Goal: Task Accomplishment & Management: Complete application form

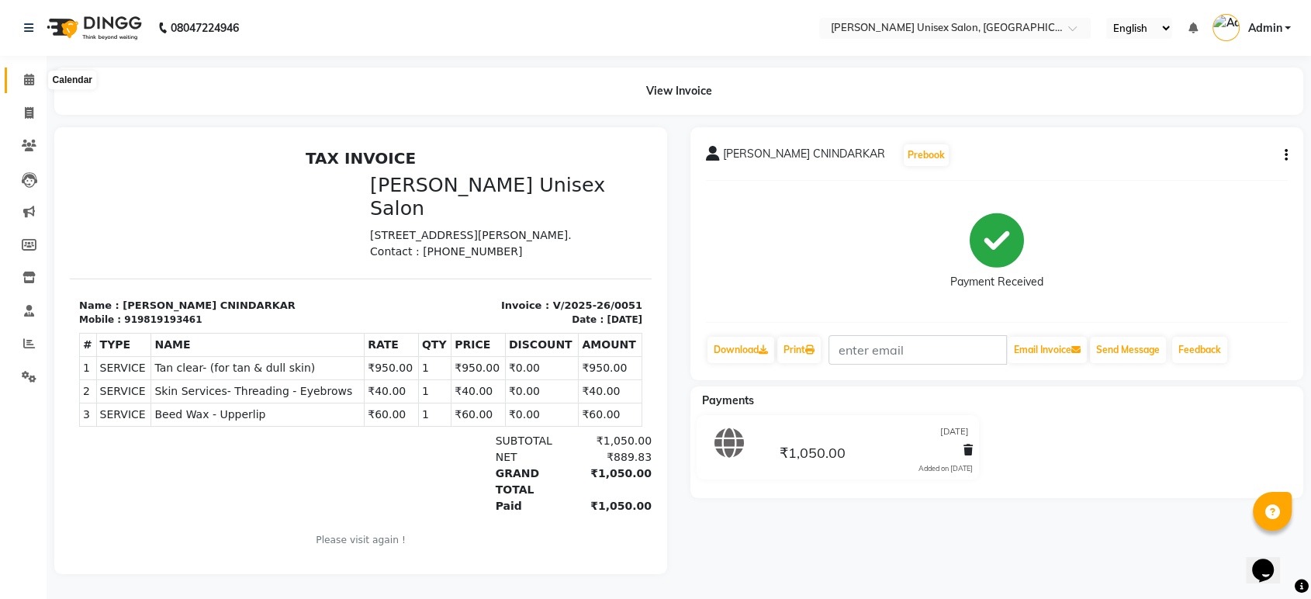
click at [29, 77] on icon at bounding box center [29, 80] width 10 height 12
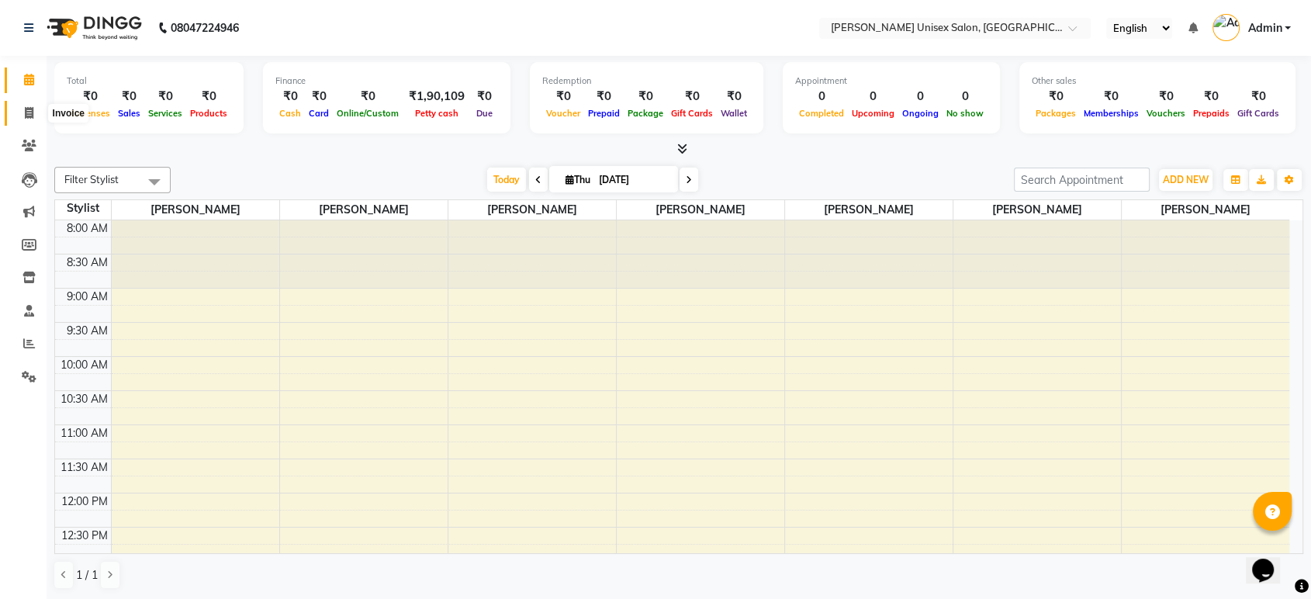
click at [29, 107] on icon at bounding box center [29, 113] width 9 height 12
select select "service"
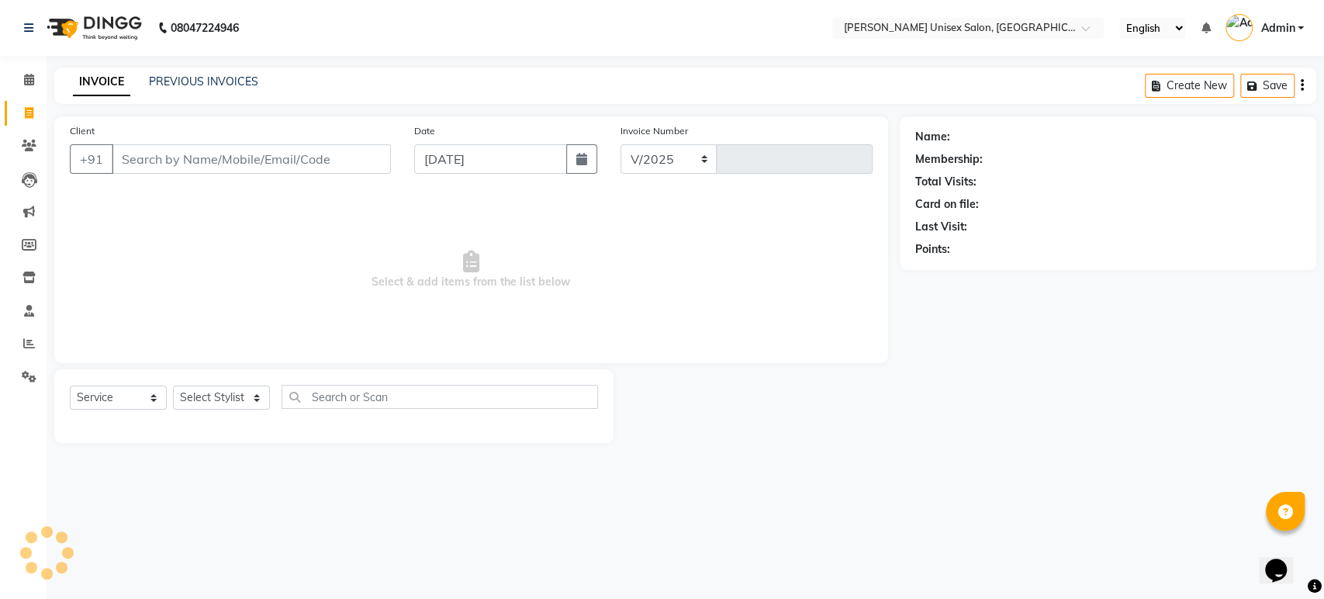
select select "7372"
type input "1321"
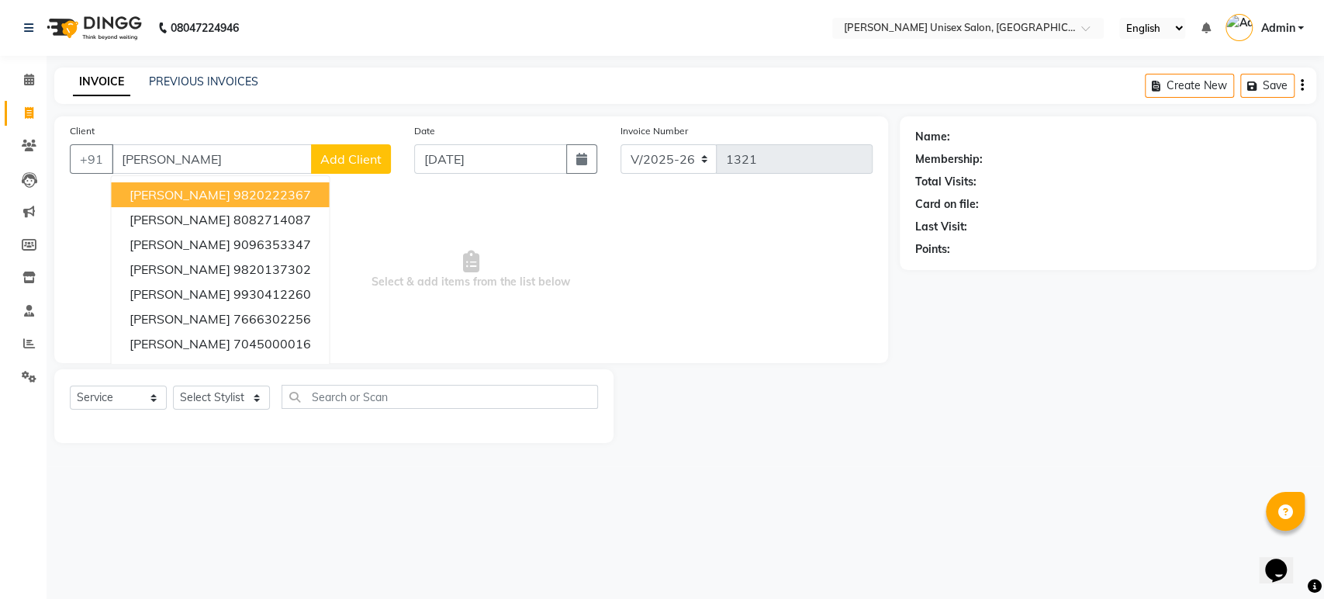
click at [233, 193] on ngb-highlight "9820222367" at bounding box center [272, 195] width 78 height 16
type input "9820222367"
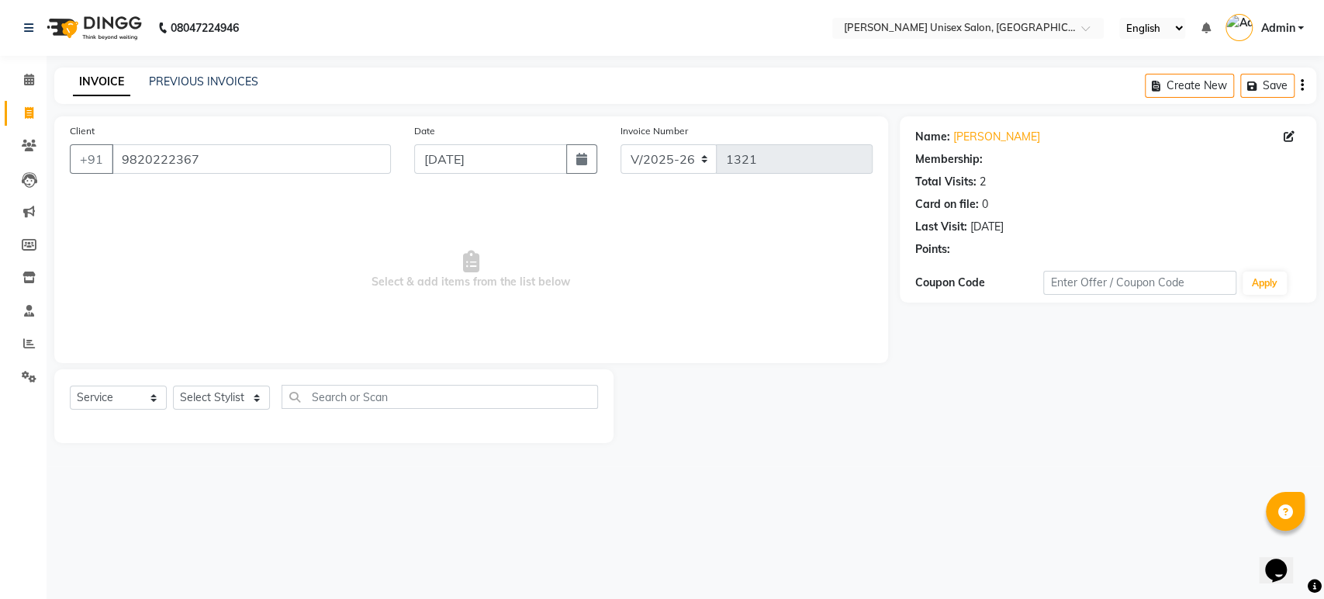
select select "1: Object"
click at [27, 147] on icon at bounding box center [29, 146] width 15 height 12
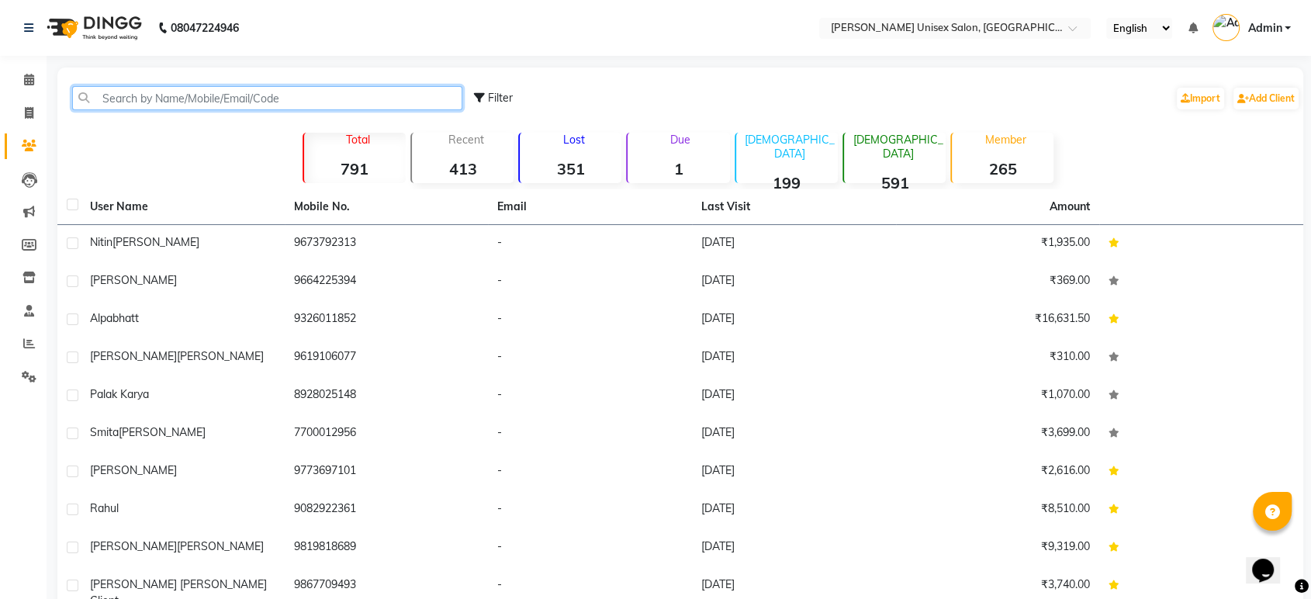
click at [117, 92] on input "text" at bounding box center [267, 98] width 390 height 24
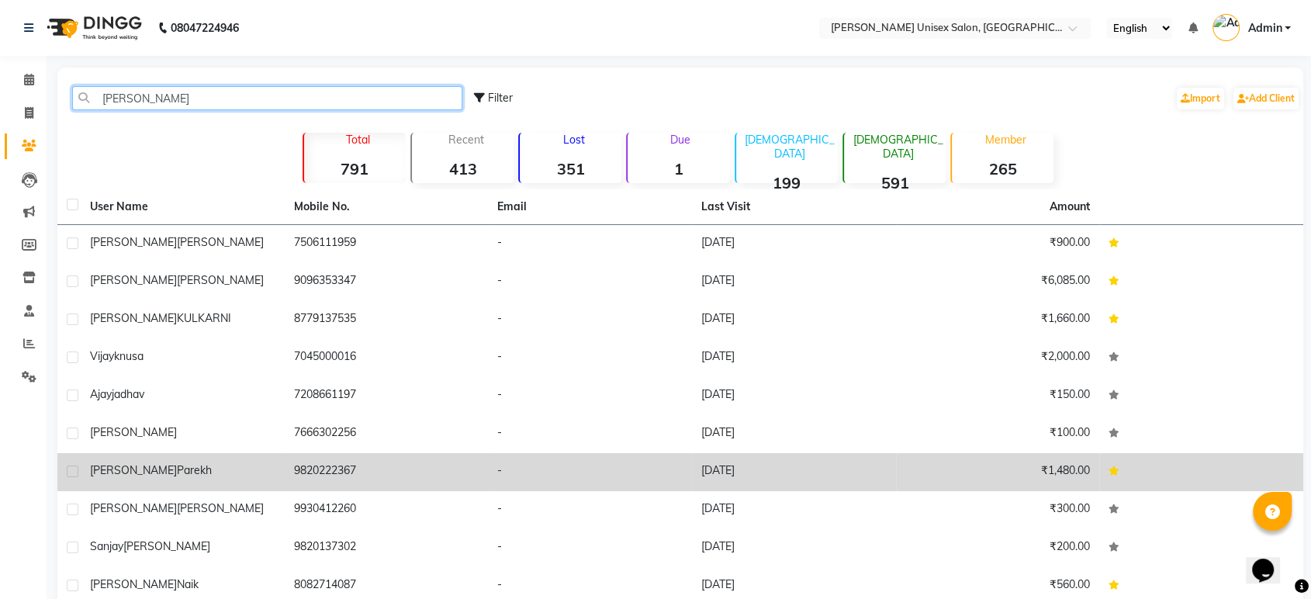
type input "[PERSON_NAME]"
click at [121, 478] on div "[PERSON_NAME]" at bounding box center [182, 470] width 185 height 16
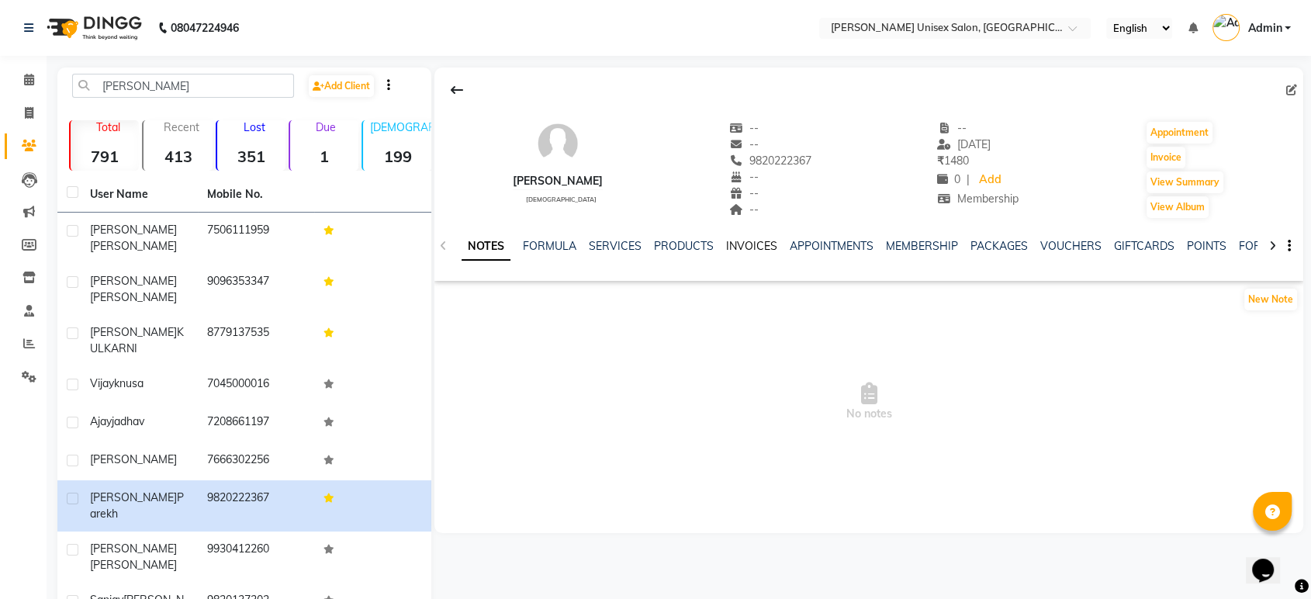
click at [738, 244] on link "INVOICES" at bounding box center [751, 246] width 51 height 14
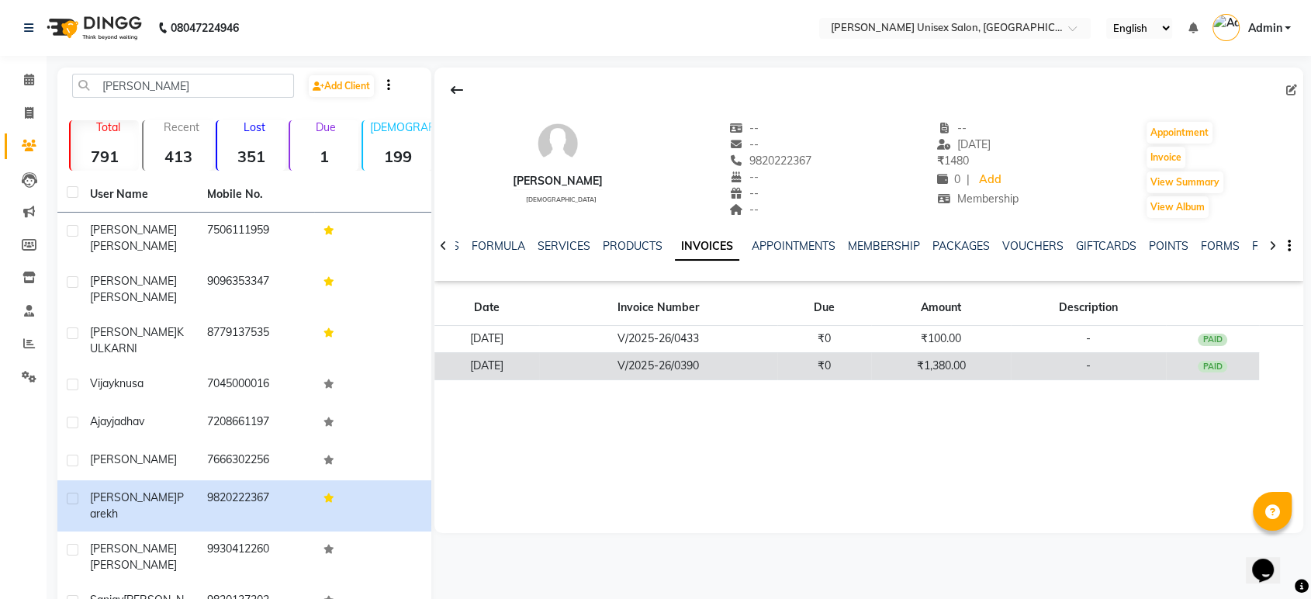
click at [695, 365] on td "V/2025-26/0390" at bounding box center [657, 365] width 237 height 27
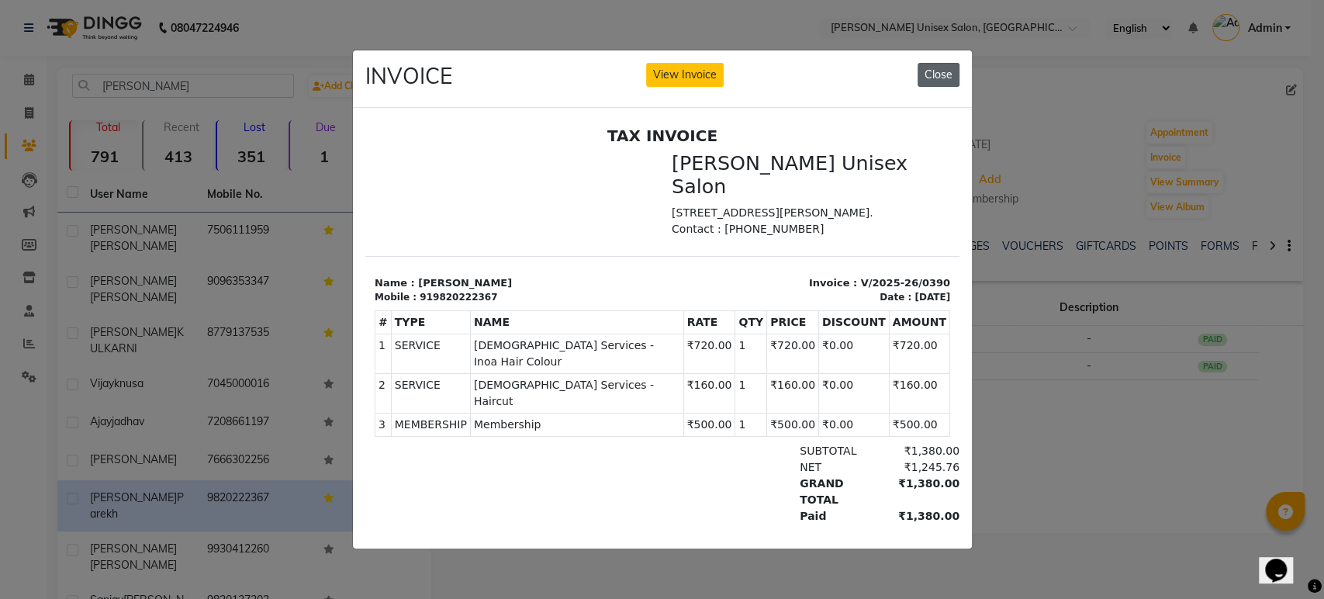
click at [952, 64] on button "Close" at bounding box center [939, 75] width 42 height 24
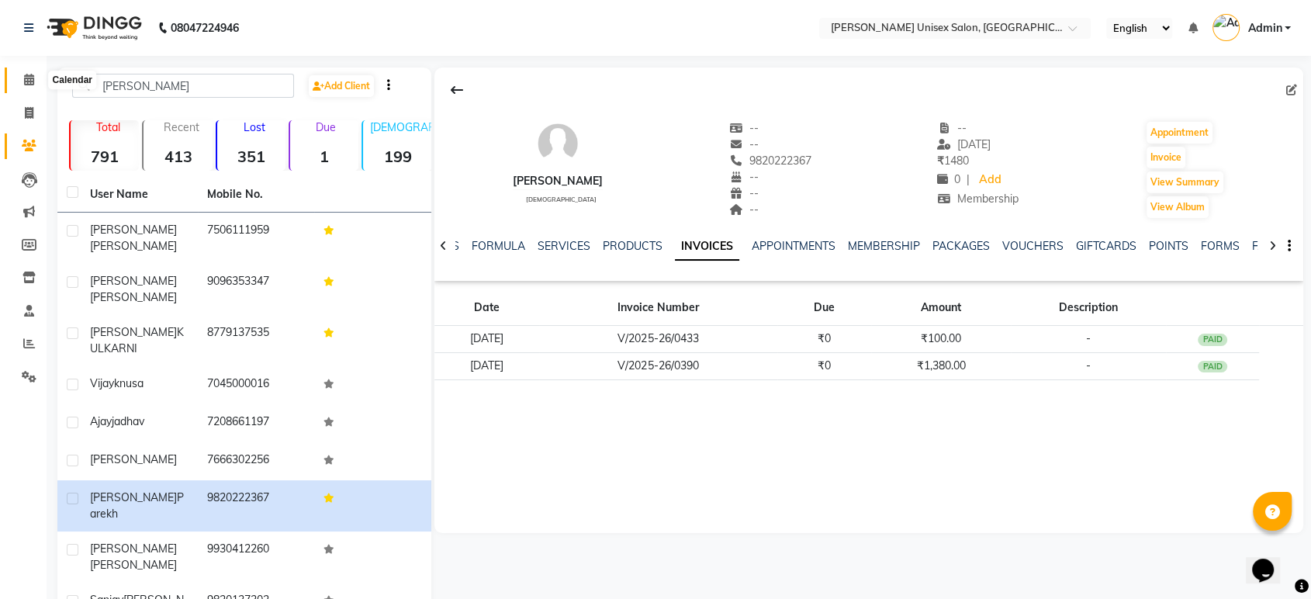
click at [28, 77] on icon at bounding box center [29, 80] width 10 height 12
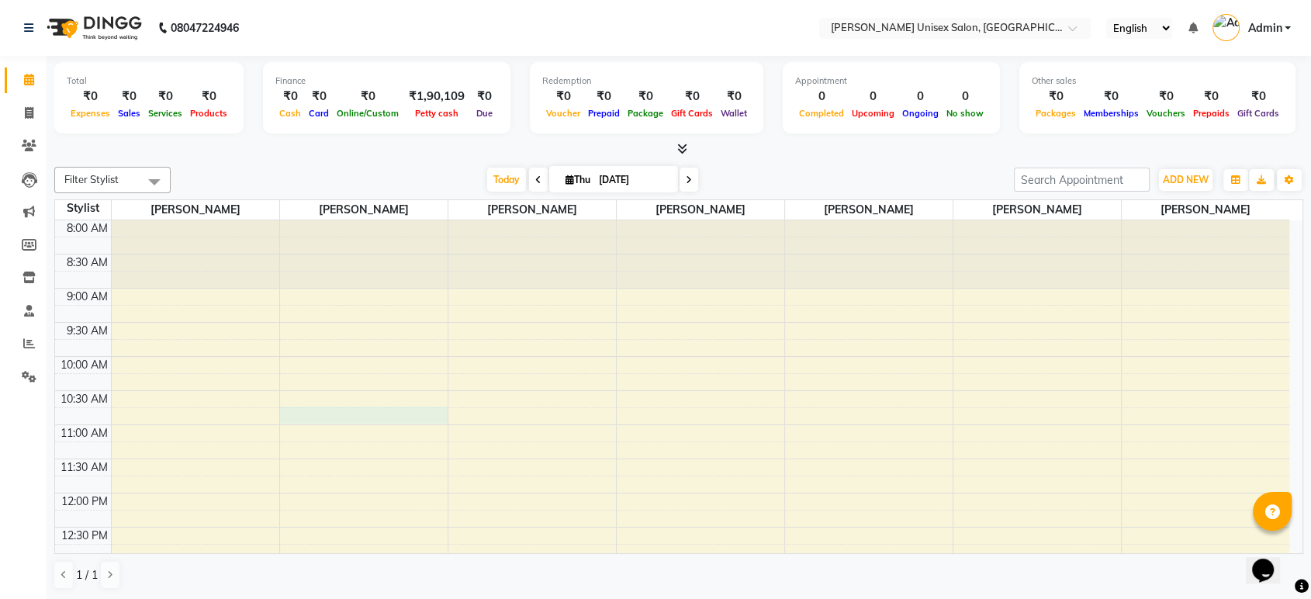
drag, startPoint x: 412, startPoint y: 414, endPoint x: 506, endPoint y: 433, distance: 95.7
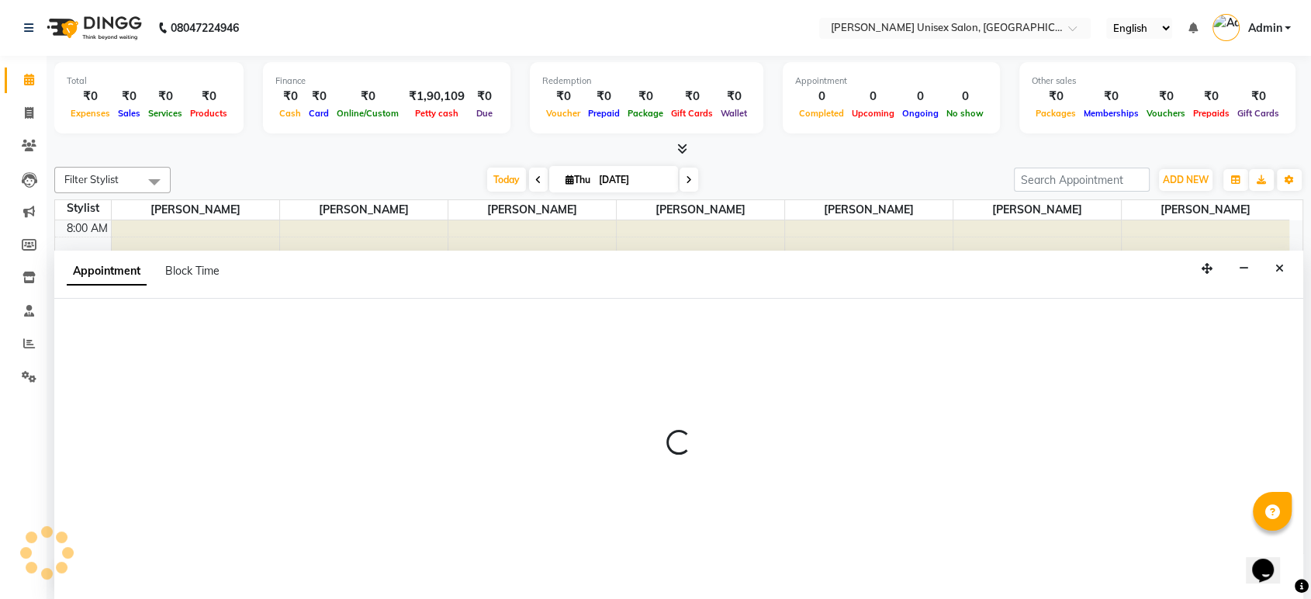
select select "64432"
select select "645"
select select "tentative"
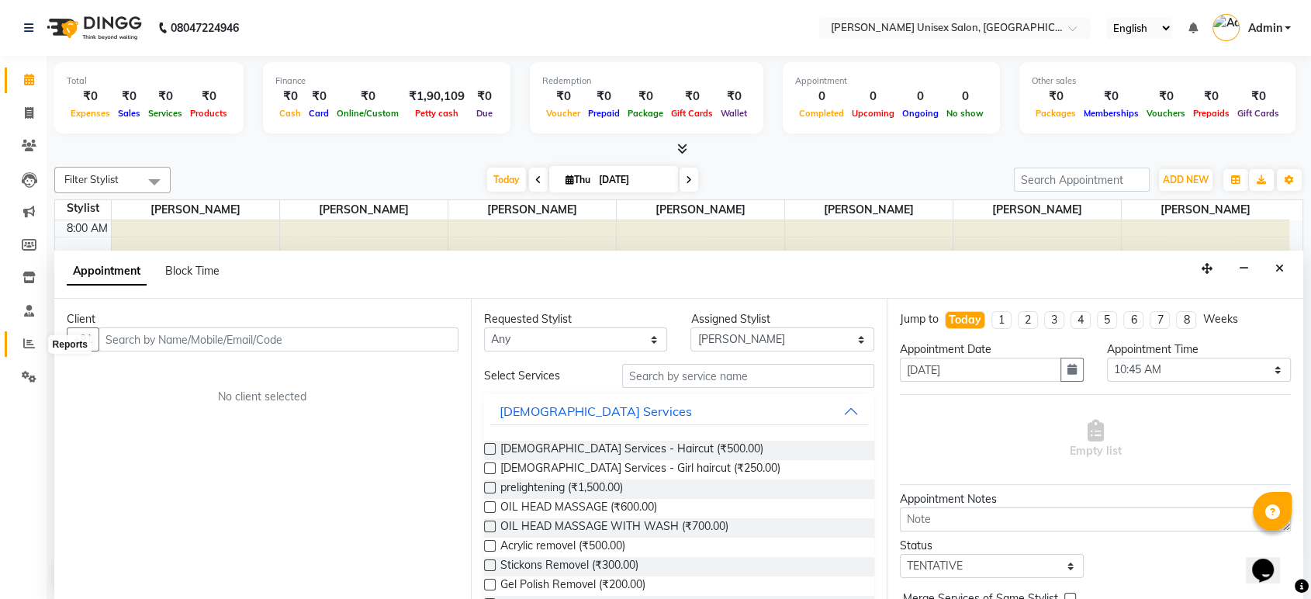
click at [30, 346] on icon at bounding box center [29, 343] width 12 height 12
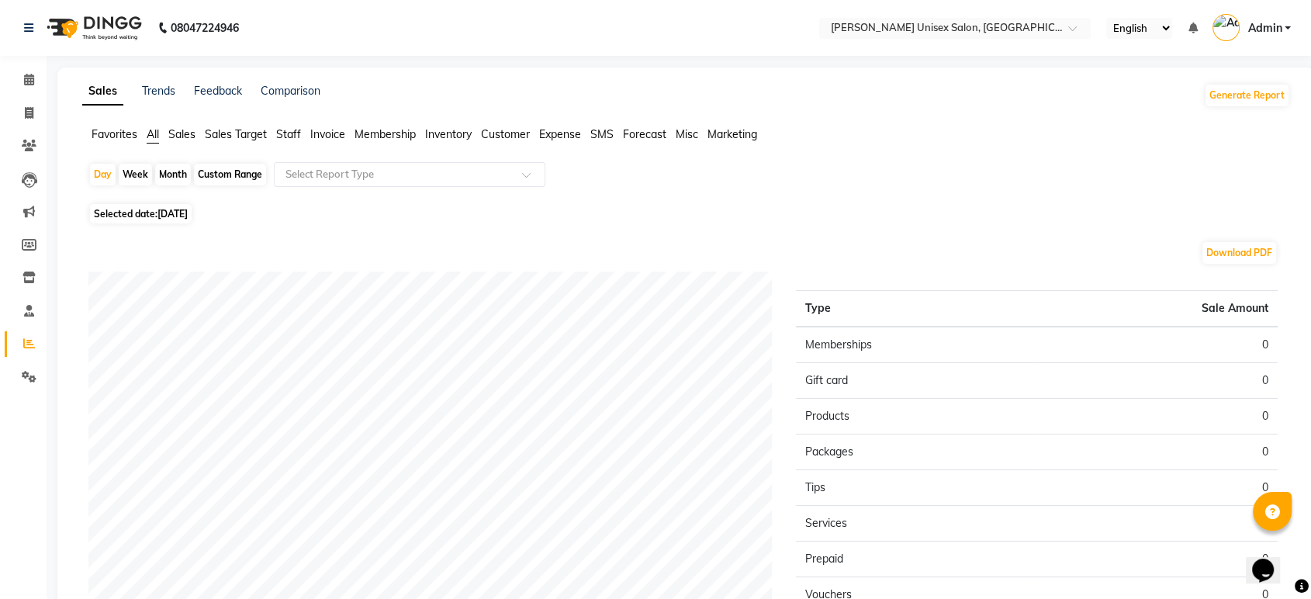
click at [175, 175] on div "Month" at bounding box center [173, 175] width 36 height 22
select select "9"
select select "2025"
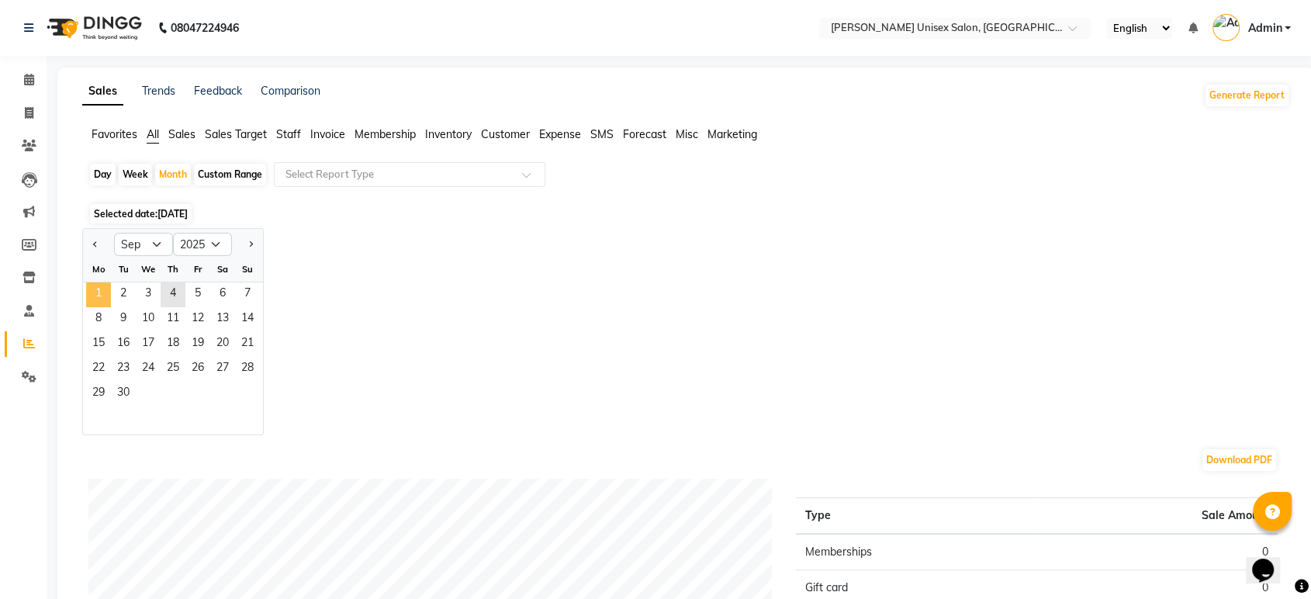
click at [95, 293] on span "1" at bounding box center [98, 294] width 25 height 25
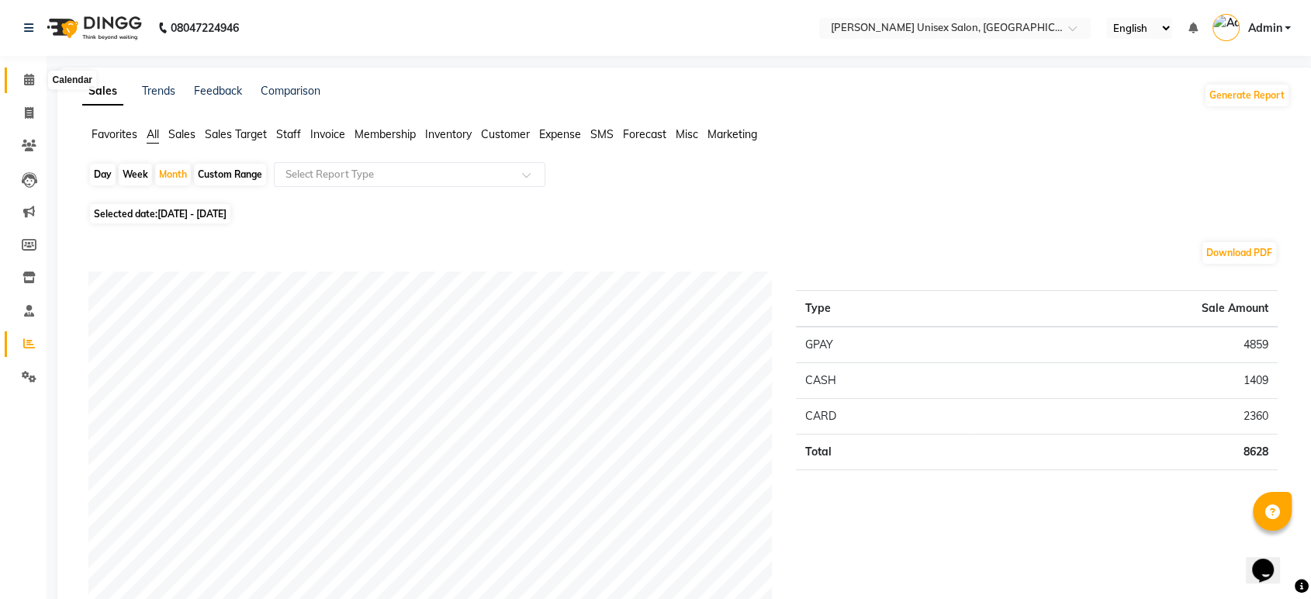
click at [35, 85] on span at bounding box center [29, 80] width 27 height 18
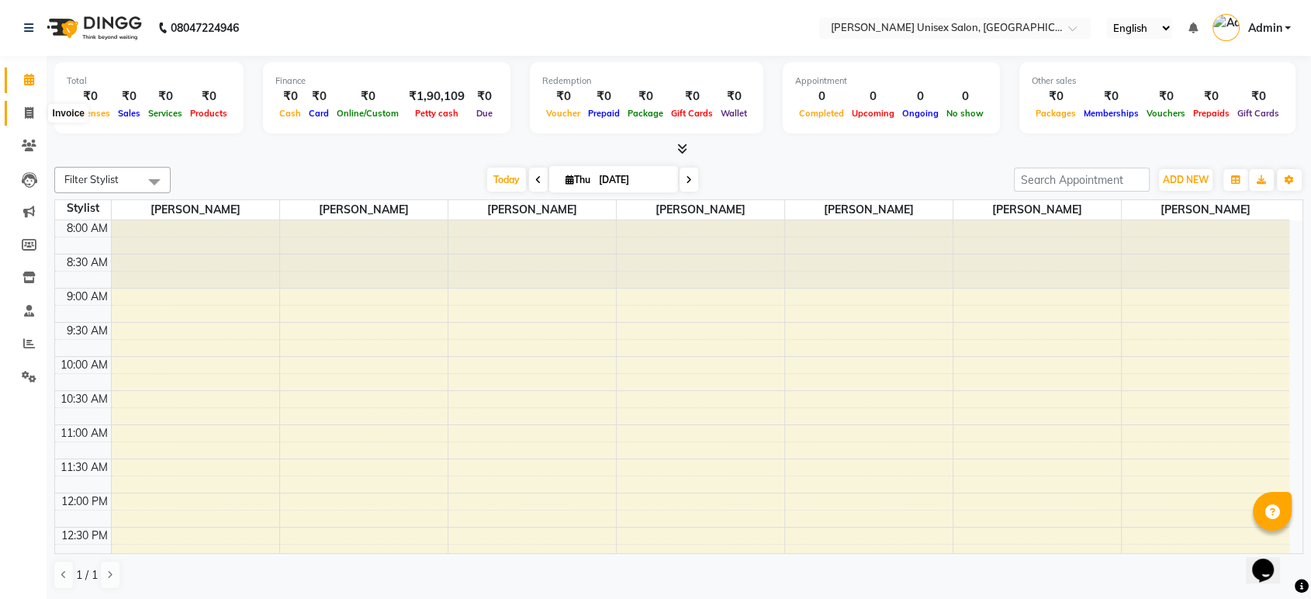
click at [26, 110] on icon at bounding box center [29, 113] width 9 height 12
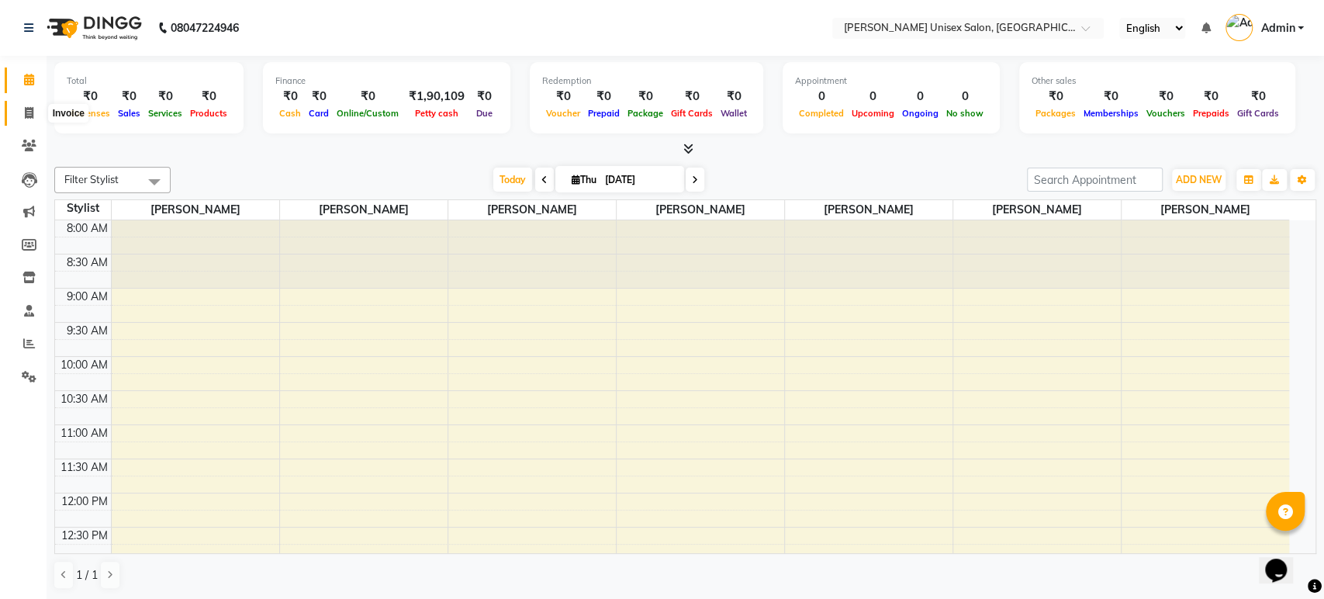
select select "7372"
select select "service"
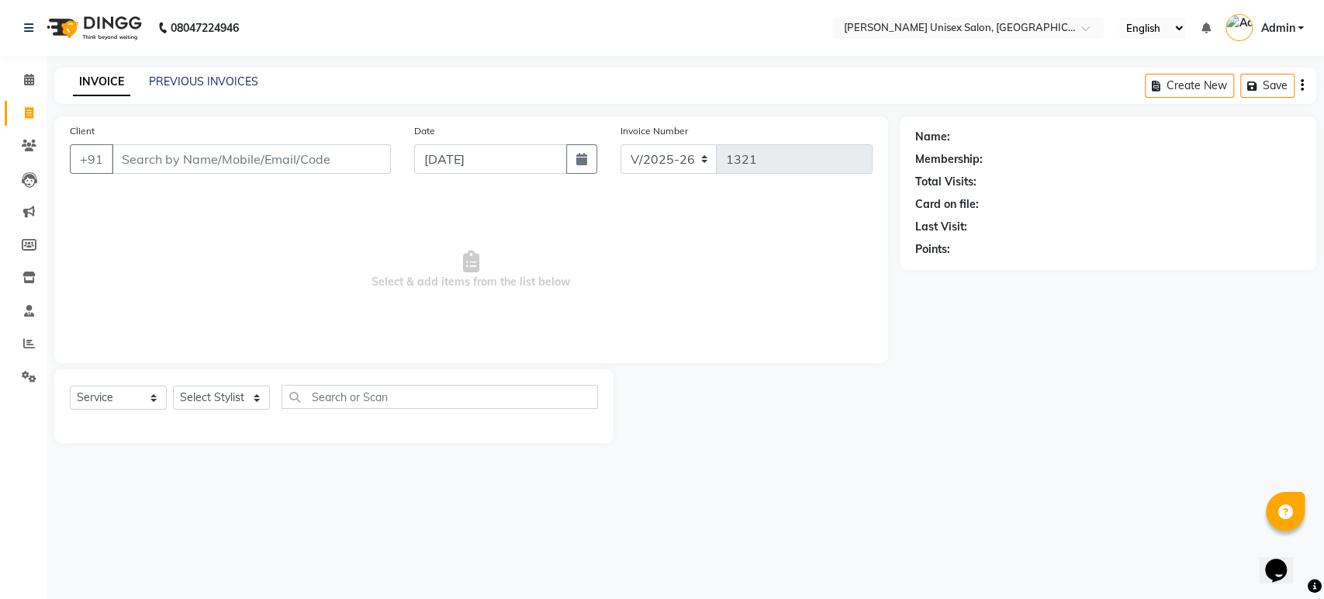
click at [133, 160] on input "Client" at bounding box center [251, 158] width 279 height 29
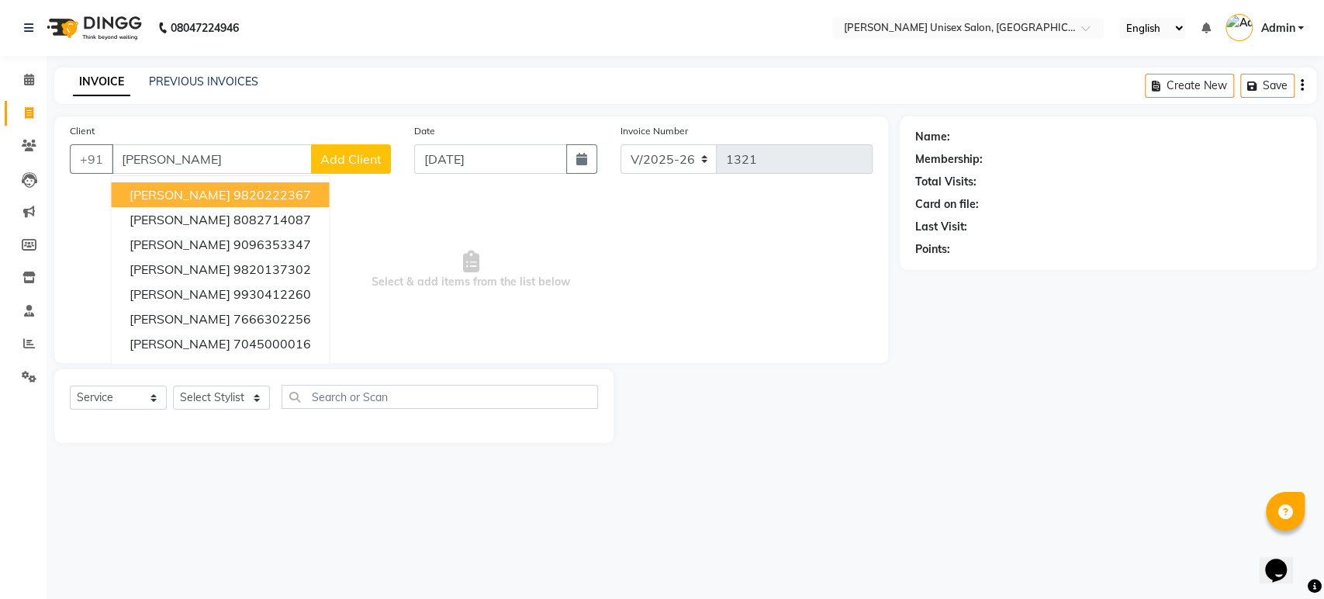
click at [180, 190] on span "[PERSON_NAME]" at bounding box center [180, 195] width 100 height 16
type input "9820222367"
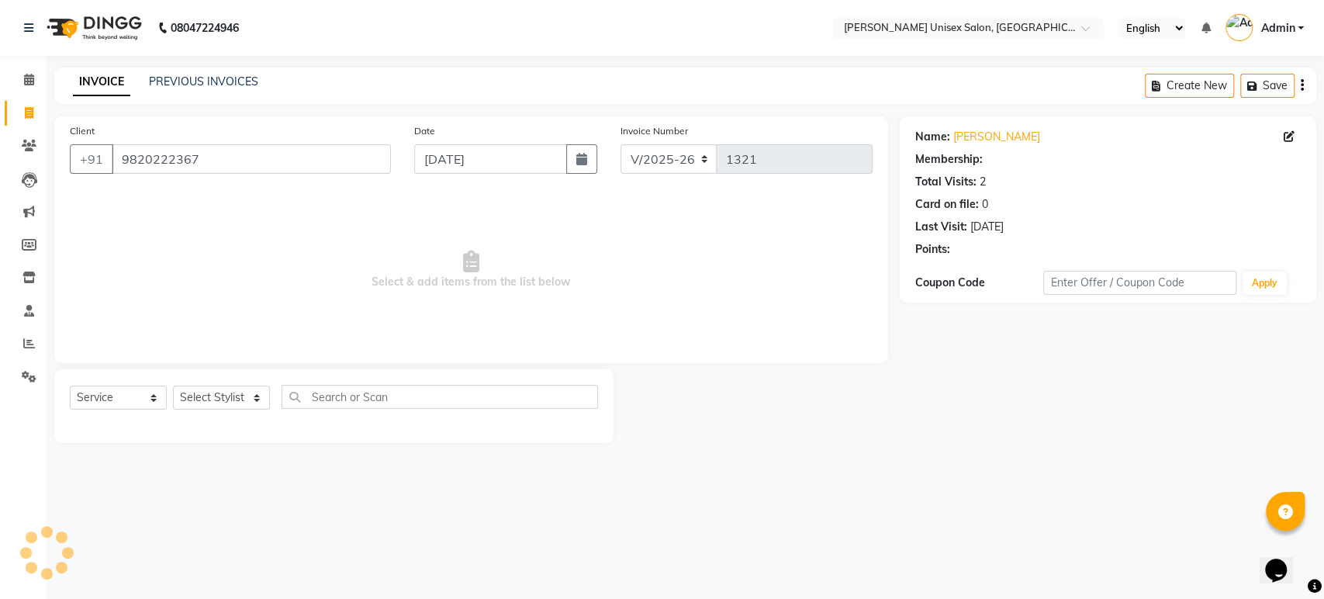
select select "1: Object"
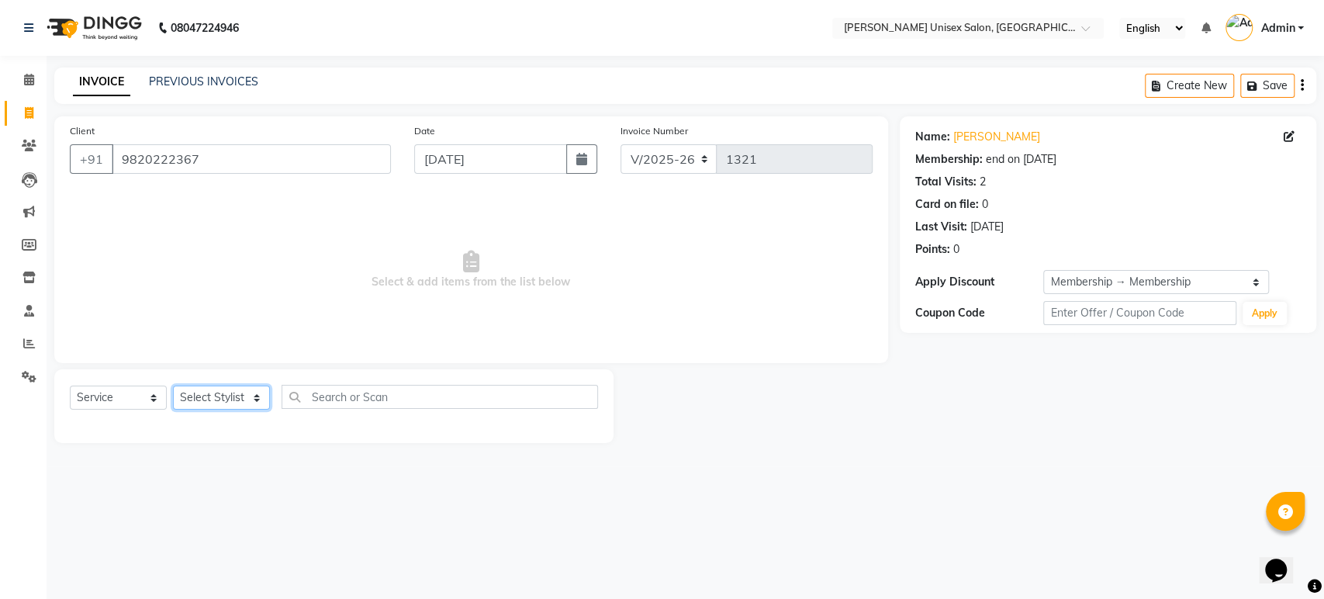
click at [216, 400] on select "Select Stylist [PERSON_NAME] [PERSON_NAME] [PERSON_NAME] Pooja [PERSON_NAME] AH…" at bounding box center [221, 397] width 97 height 24
select select "64437"
click at [173, 385] on select "Select Stylist [PERSON_NAME] [PERSON_NAME] [PERSON_NAME] Pooja [PERSON_NAME] AH…" at bounding box center [221, 397] width 97 height 24
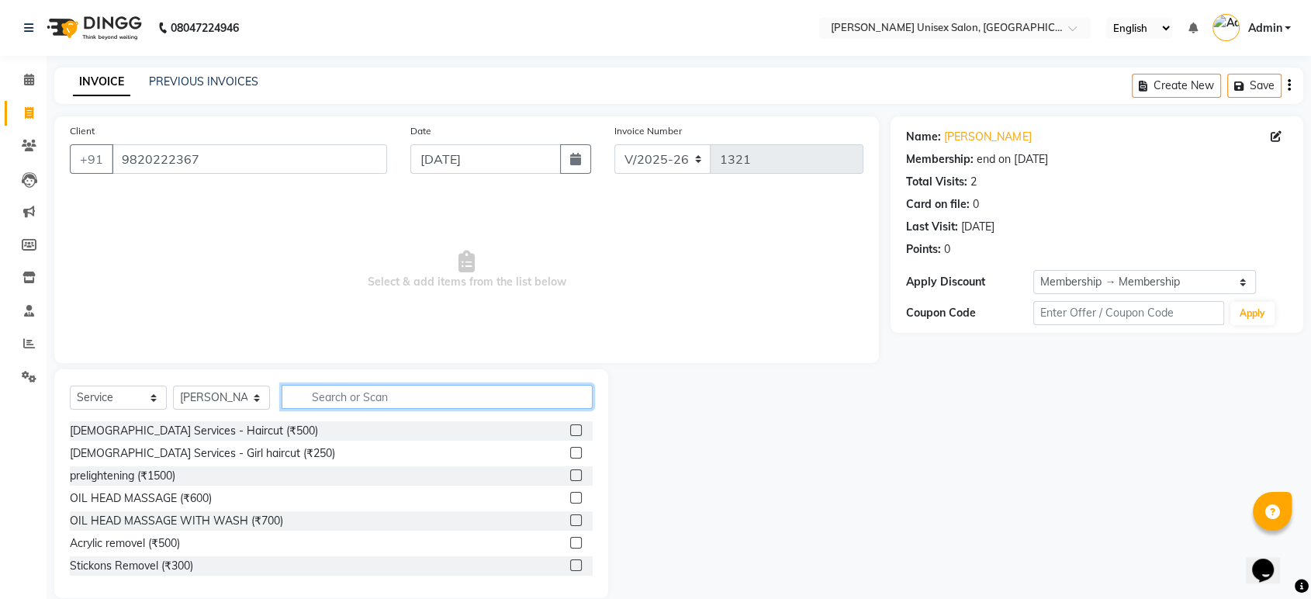
click at [325, 403] on input "text" at bounding box center [437, 397] width 311 height 24
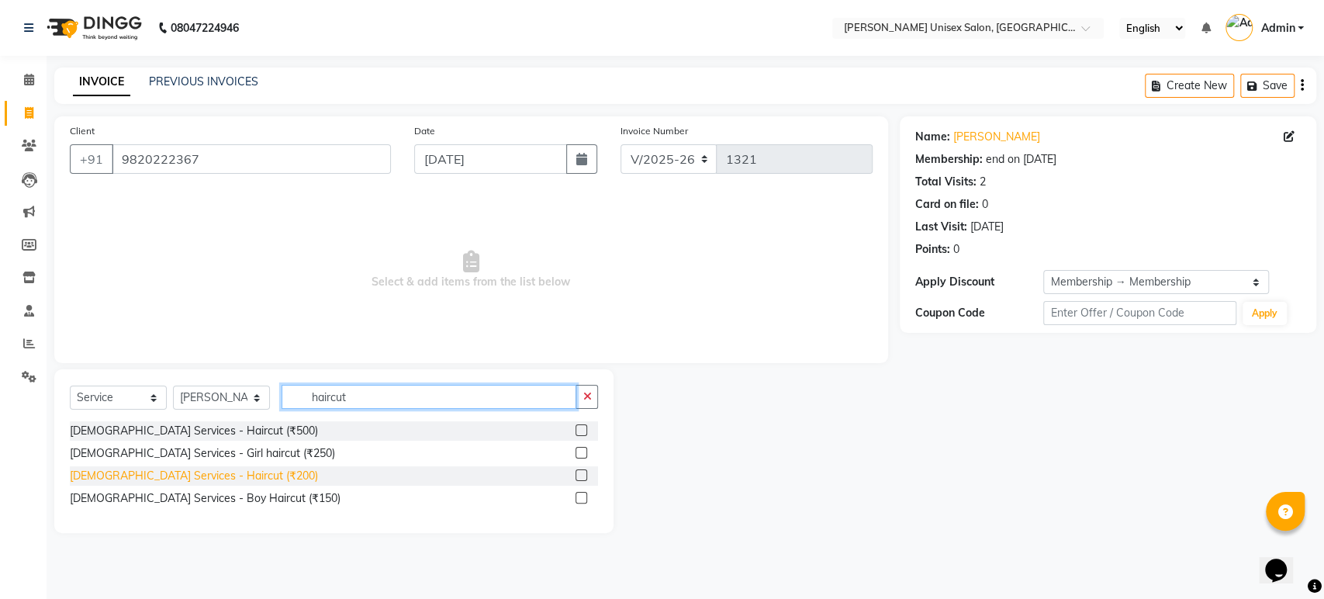
type input "haircut"
click at [169, 471] on div "[DEMOGRAPHIC_DATA] Services - Haircut (₹200)" at bounding box center [194, 476] width 248 height 16
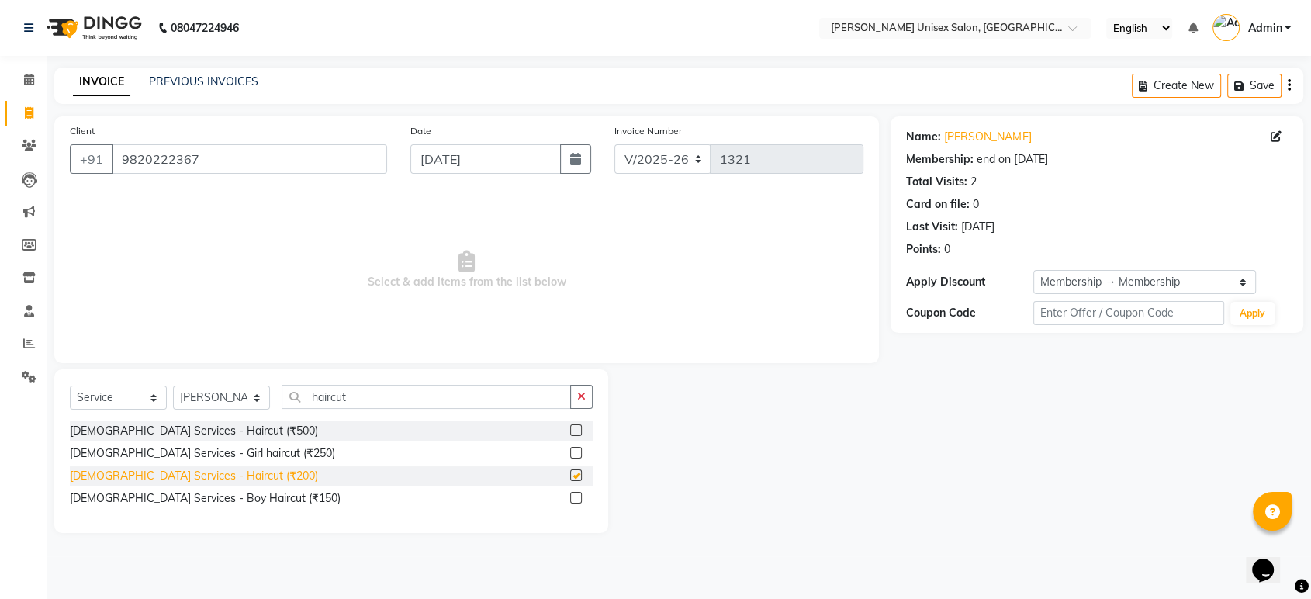
checkbox input "false"
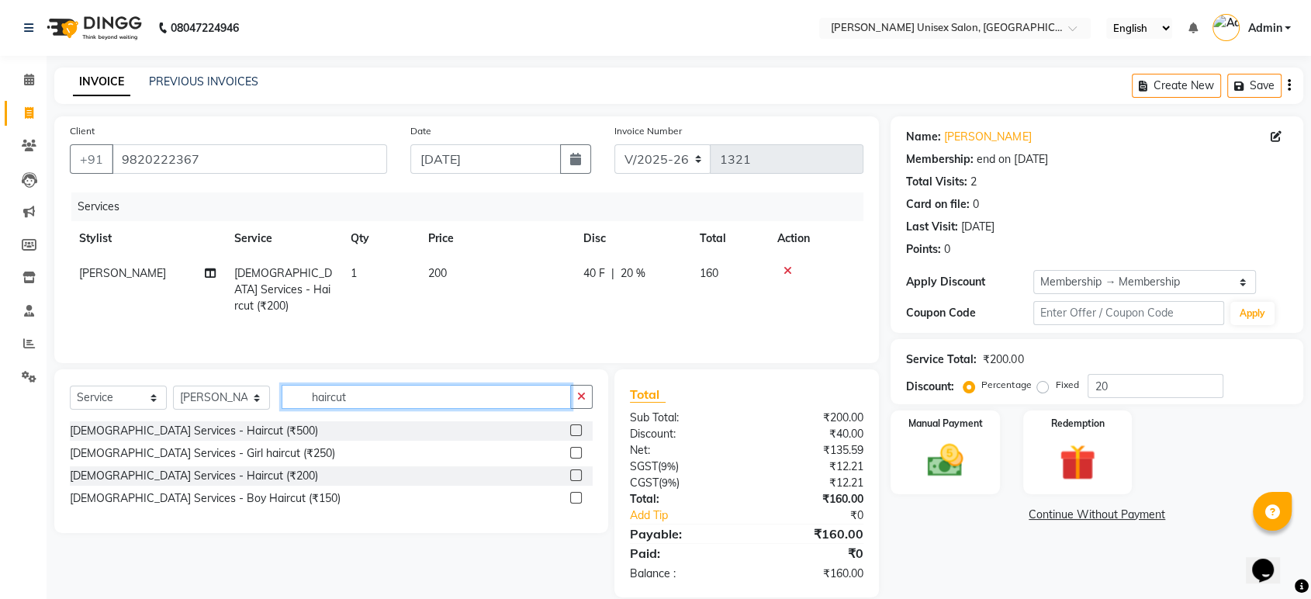
click at [349, 396] on input "haircut" at bounding box center [426, 397] width 289 height 24
type input "h"
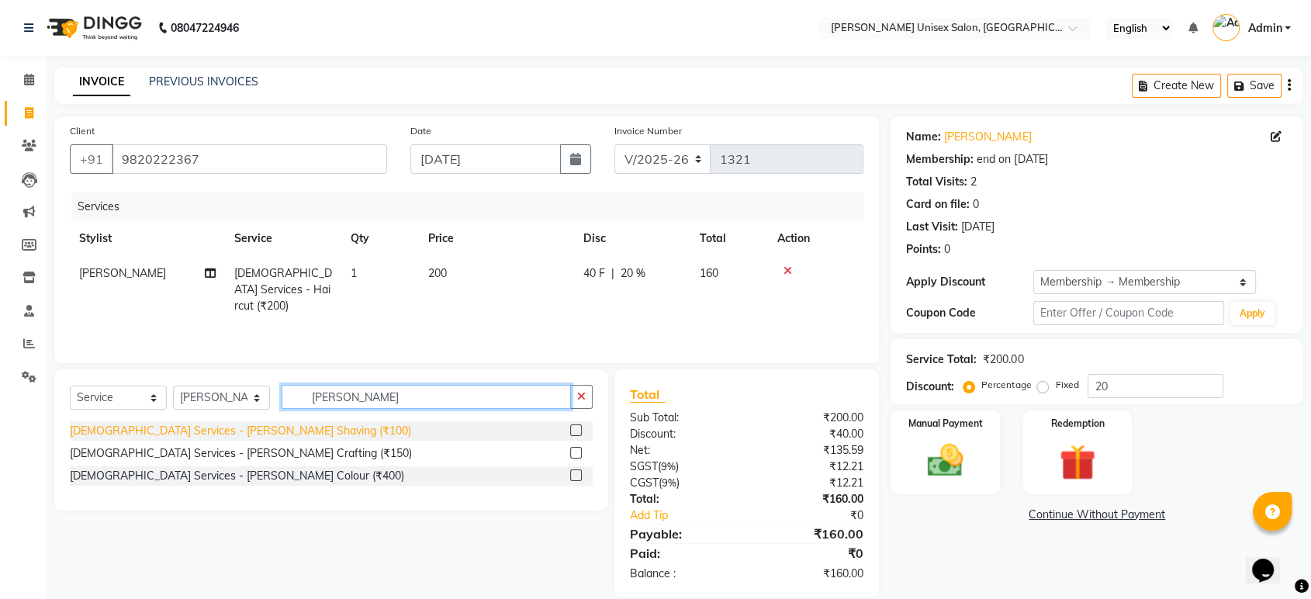
type input "[PERSON_NAME]"
click at [215, 427] on div "[DEMOGRAPHIC_DATA] Services - [PERSON_NAME] Shaving (₹100)" at bounding box center [240, 431] width 341 height 16
checkbox input "false"
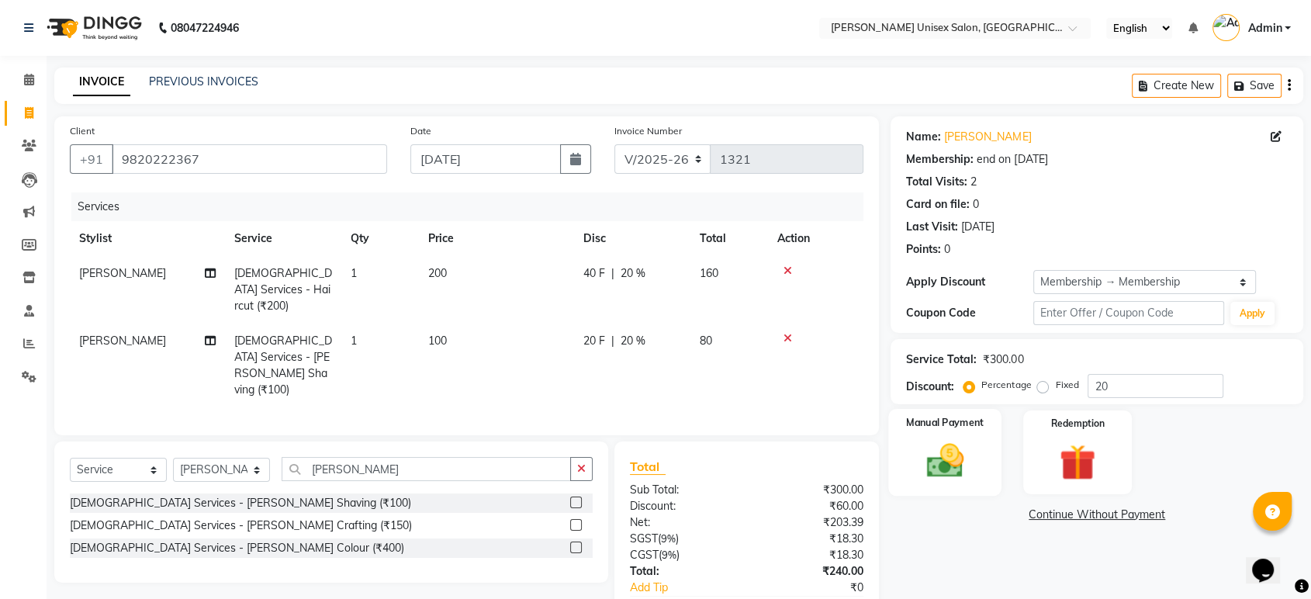
click at [945, 470] on img at bounding box center [944, 460] width 60 height 43
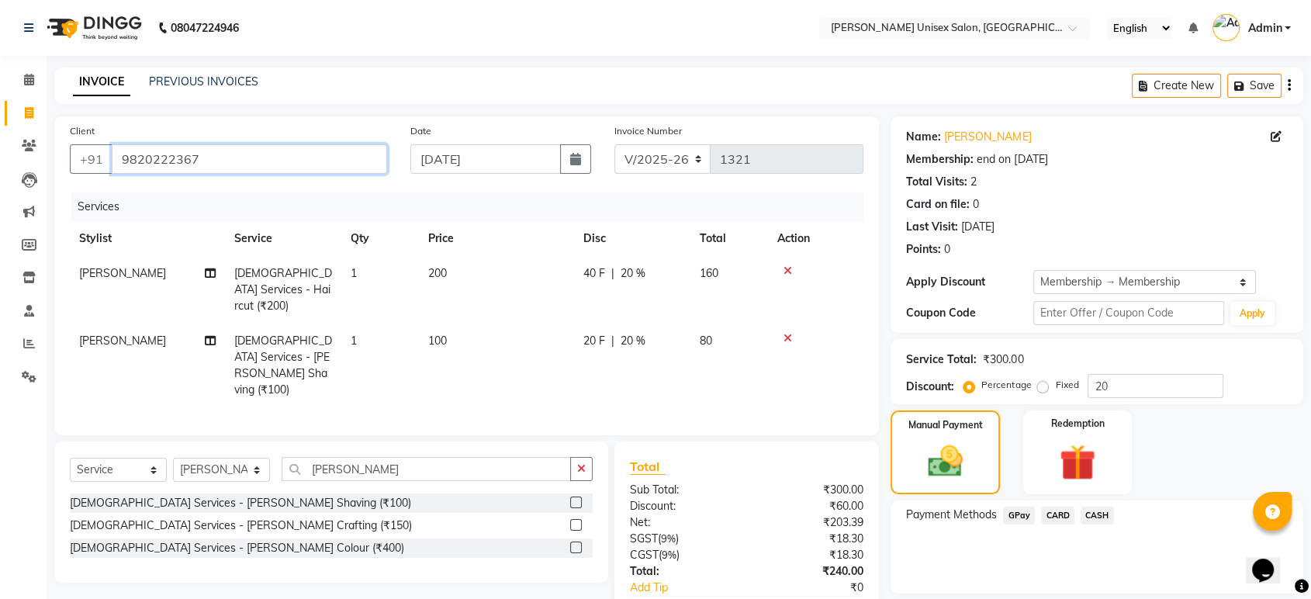
click at [216, 160] on input "9820222367" at bounding box center [249, 158] width 275 height 29
type input "982022236"
type input "0"
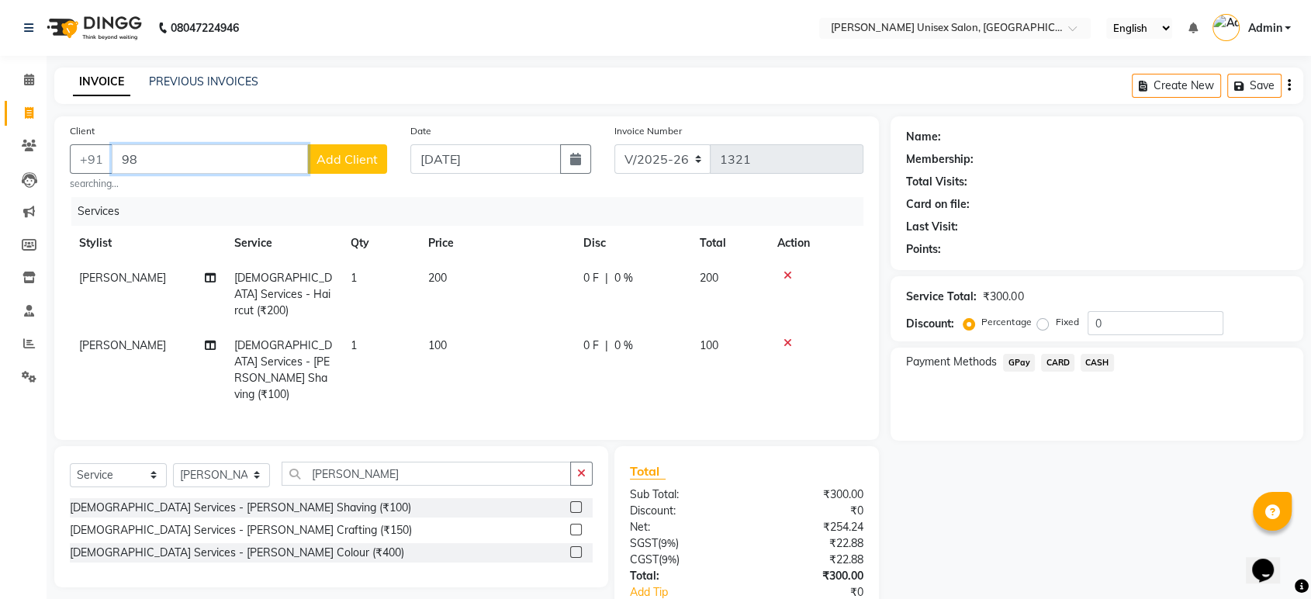
type input "9"
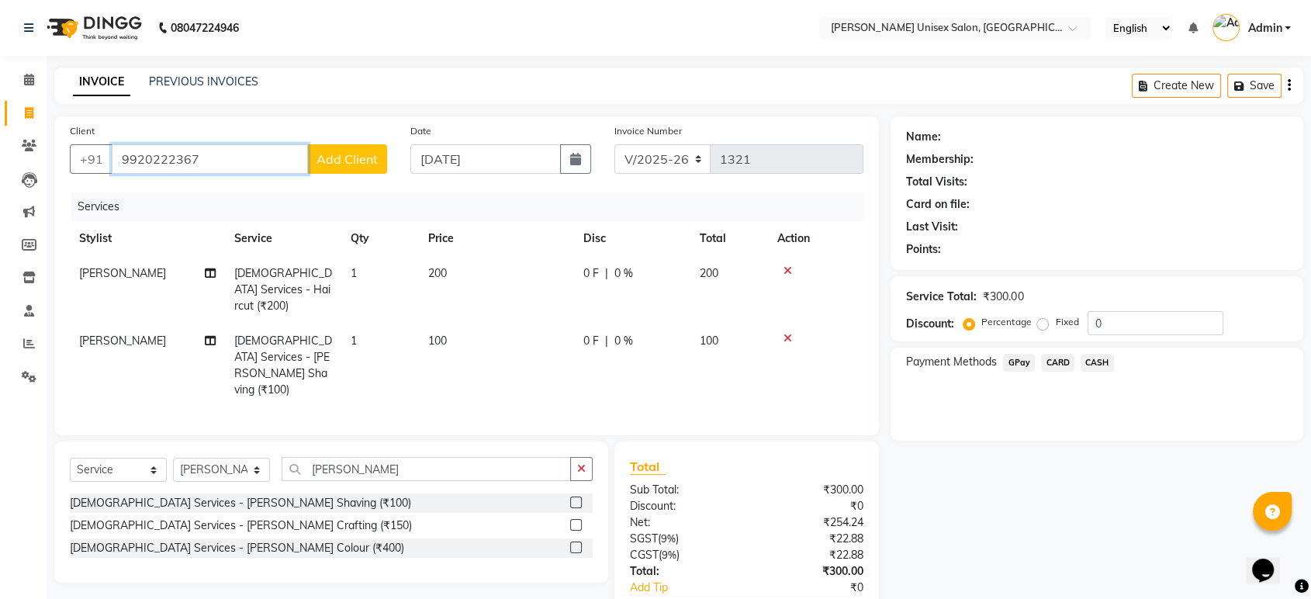
type input "9920222367"
click at [351, 155] on span "Add Client" at bounding box center [346, 159] width 61 height 16
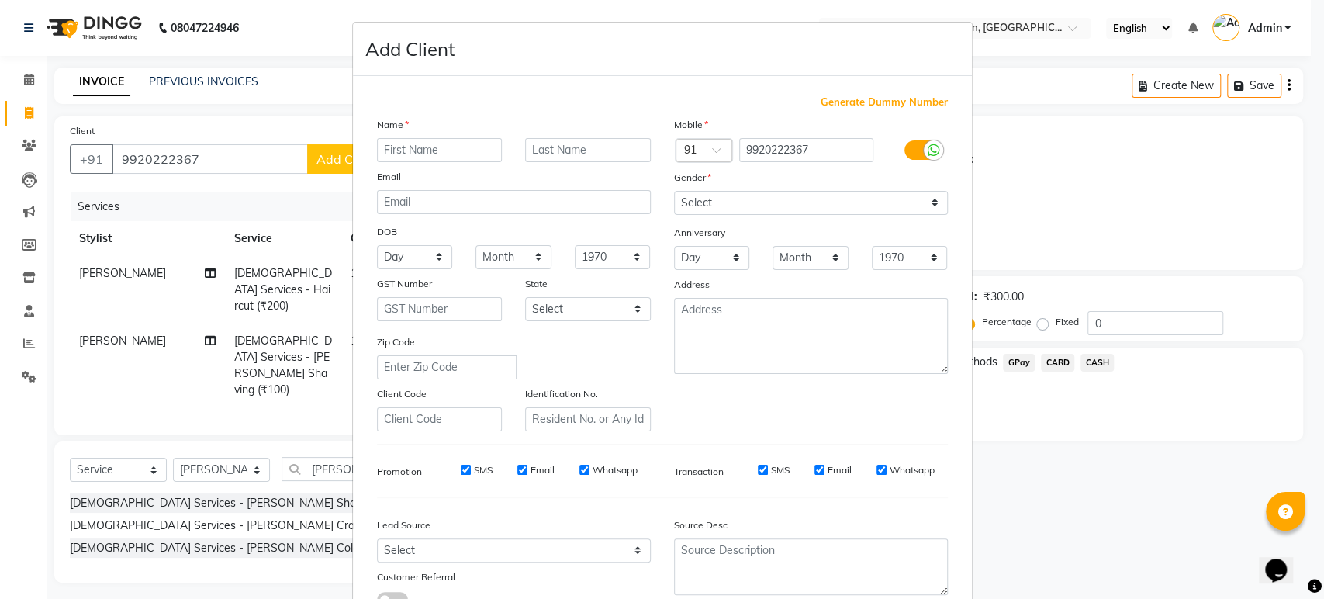
click at [401, 151] on input "text" at bounding box center [440, 150] width 126 height 24
type input "[PERSON_NAME]"
click at [538, 154] on input "text" at bounding box center [588, 150] width 126 height 24
type input "parekh 2"
click at [706, 197] on select "Select [DEMOGRAPHIC_DATA] [DEMOGRAPHIC_DATA] Other Prefer Not To Say" at bounding box center [811, 203] width 274 height 24
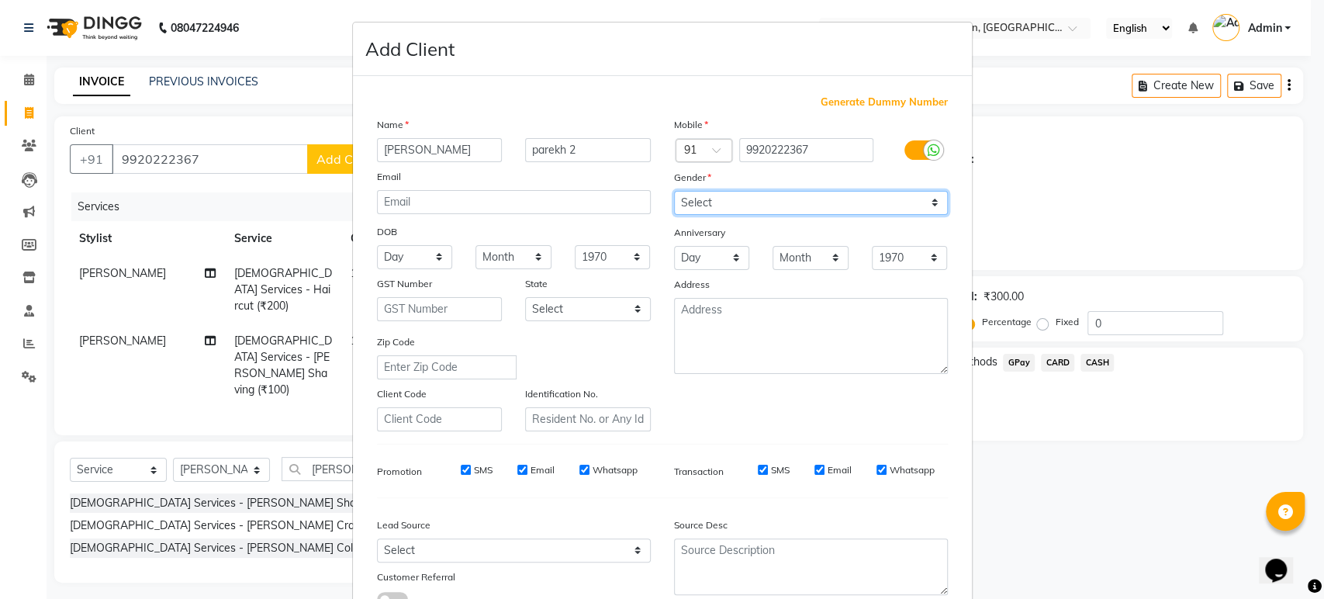
select select "[DEMOGRAPHIC_DATA]"
click at [674, 191] on select "Select [DEMOGRAPHIC_DATA] [DEMOGRAPHIC_DATA] Other Prefer Not To Say" at bounding box center [811, 203] width 274 height 24
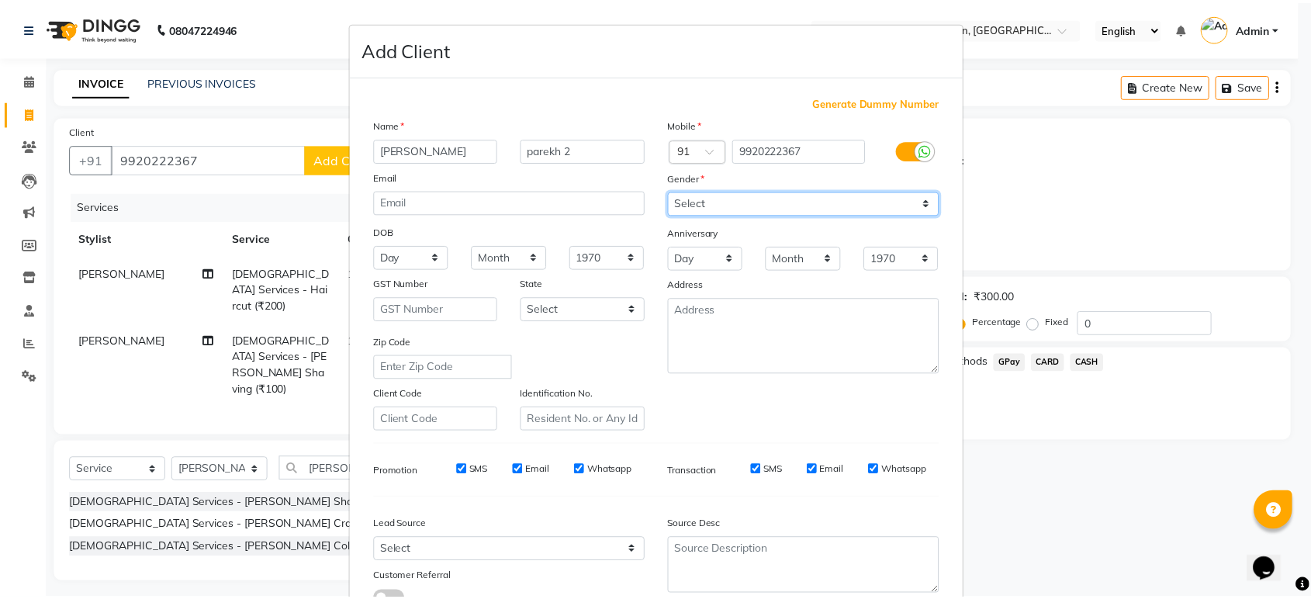
scroll to position [113, 0]
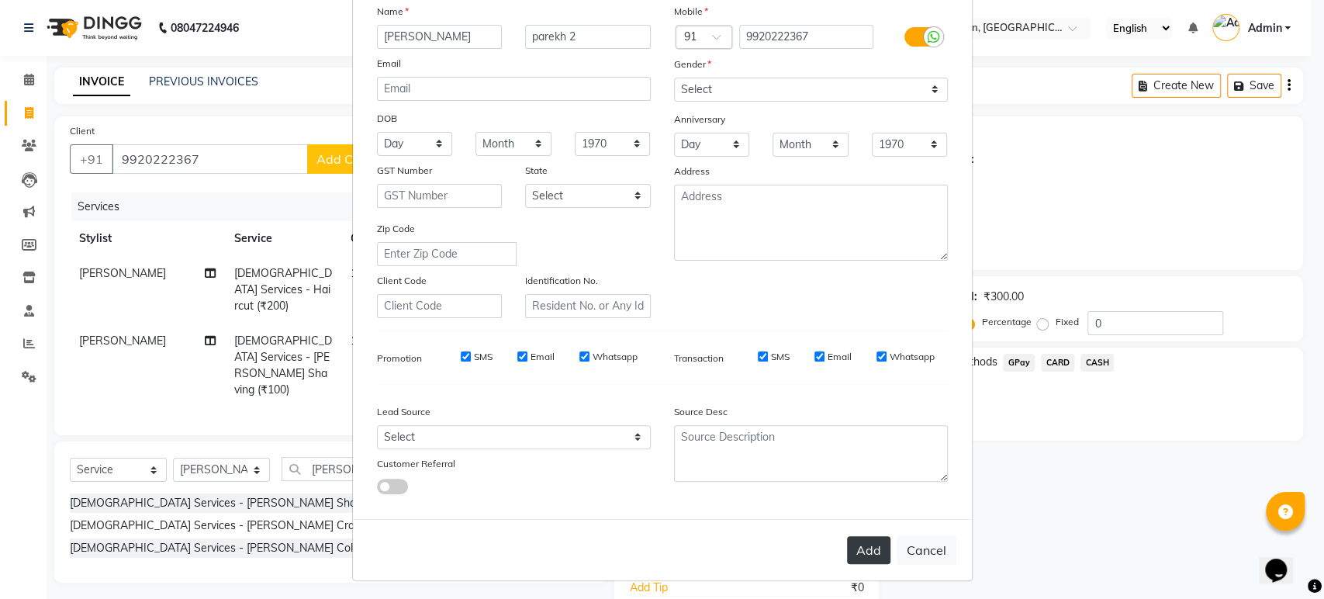
click at [856, 548] on button "Add" at bounding box center [868, 550] width 43 height 28
select select
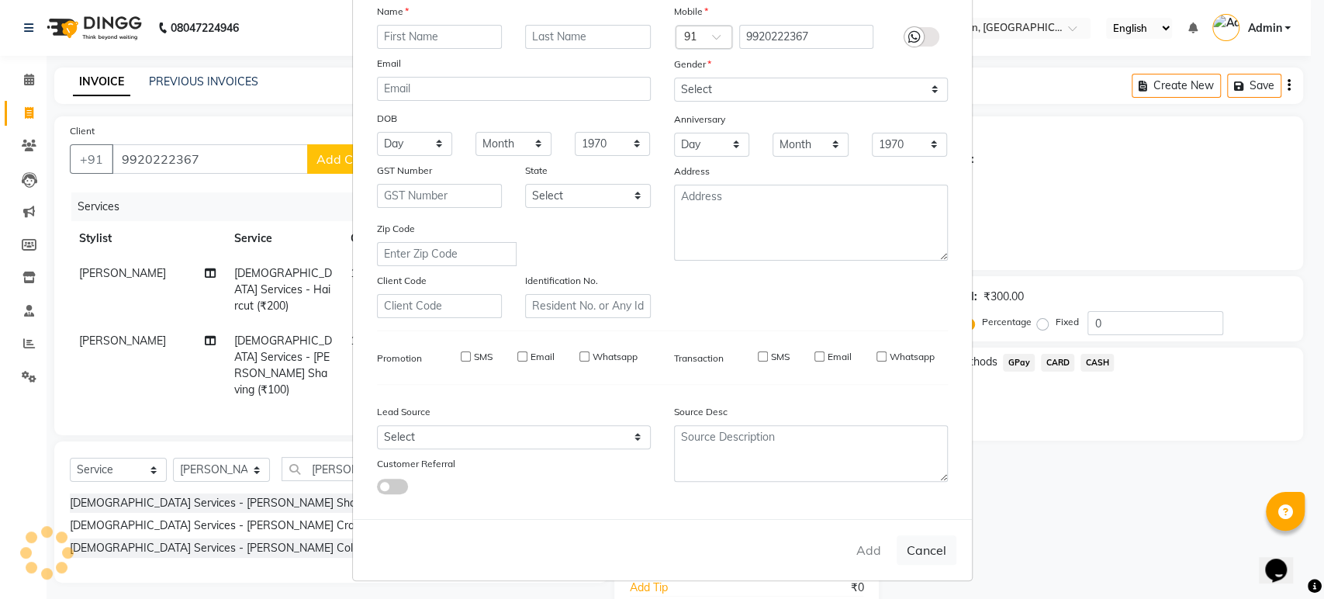
select select
checkbox input "false"
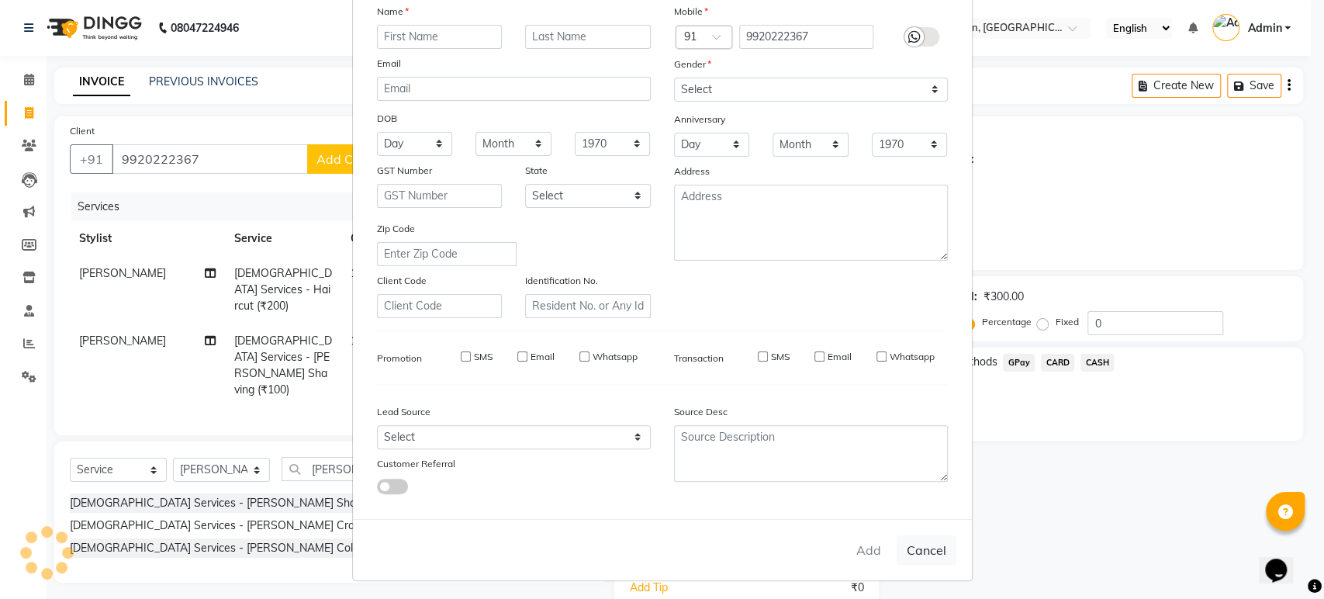
checkbox input "false"
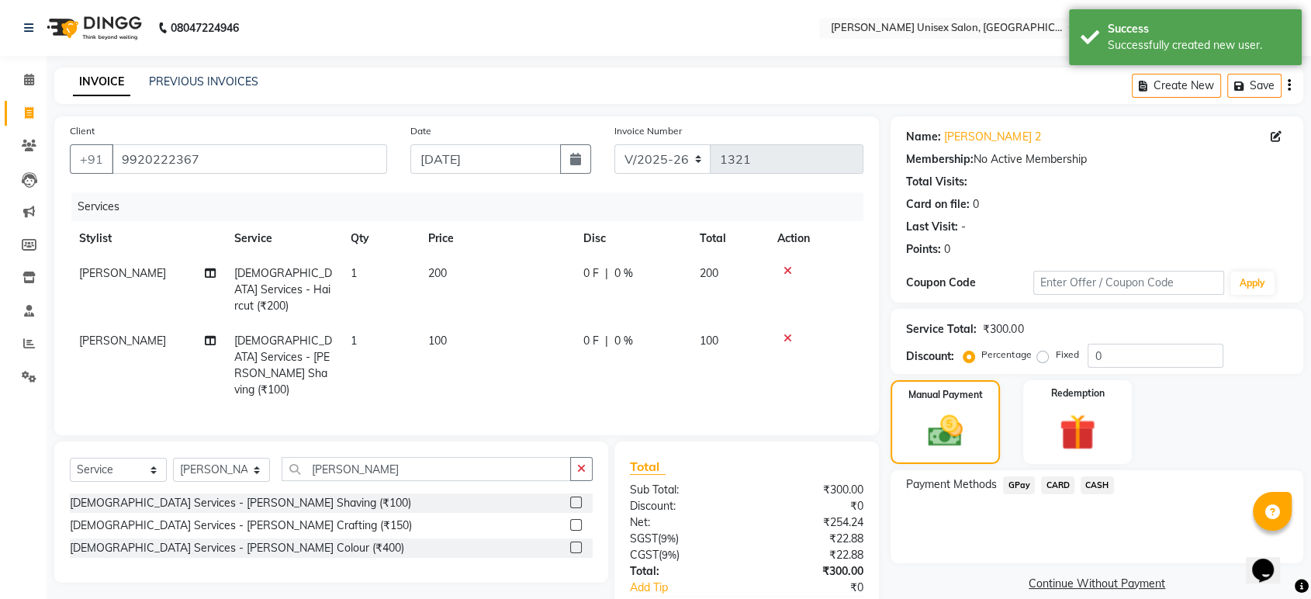
scroll to position [57, 0]
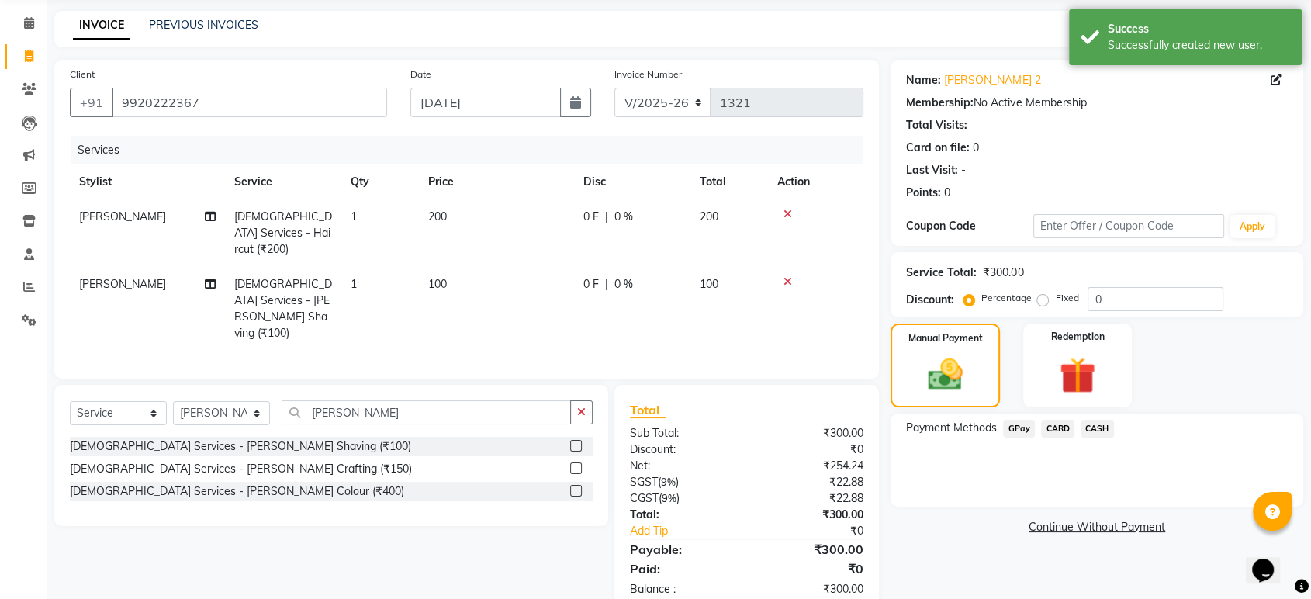
click at [625, 209] on span "0 %" at bounding box center [623, 217] width 19 height 16
select select "64437"
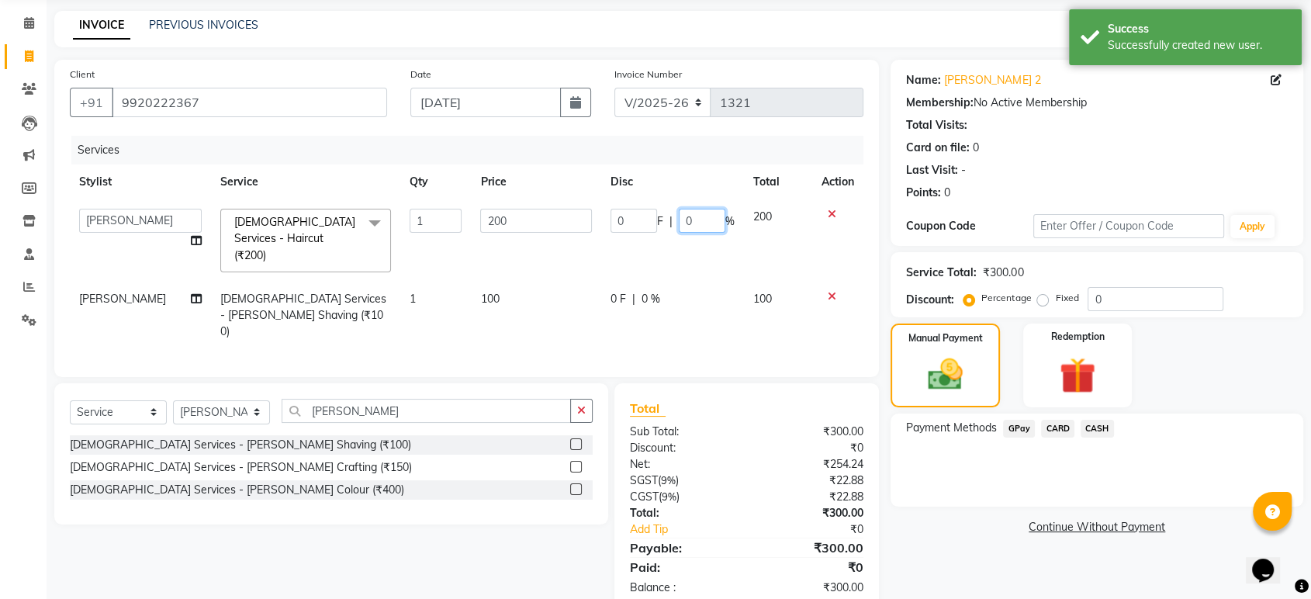
click at [696, 218] on input "0" at bounding box center [702, 221] width 47 height 24
type input "20"
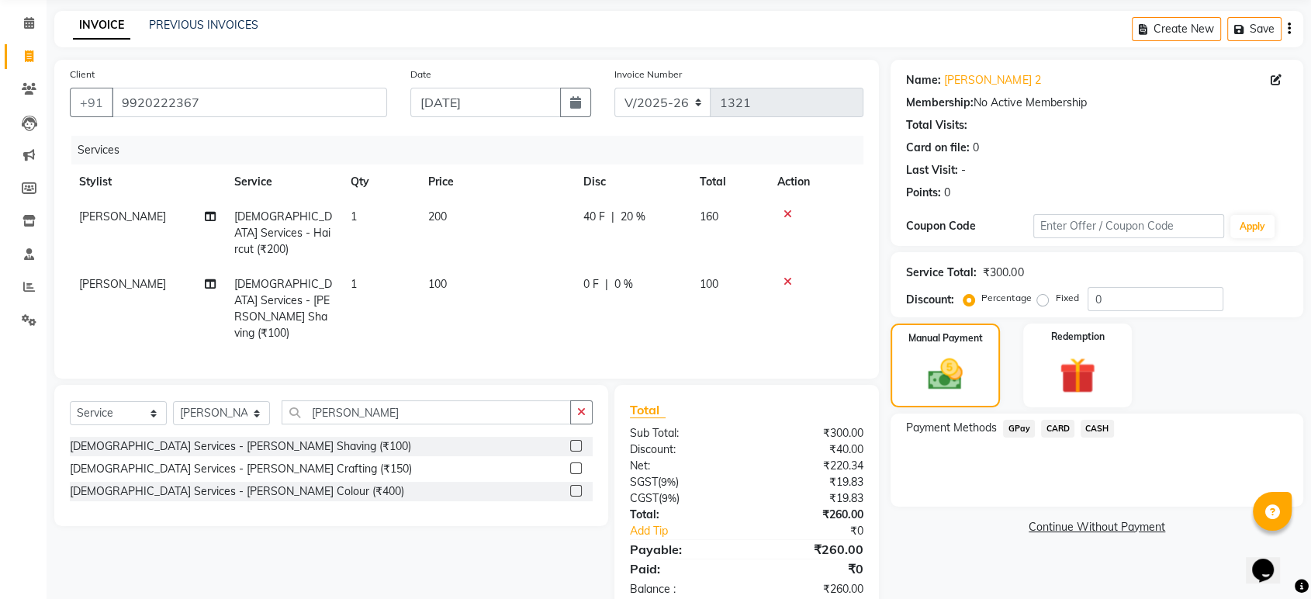
click at [651, 286] on td "0 F | 0 %" at bounding box center [632, 309] width 116 height 84
select select "64437"
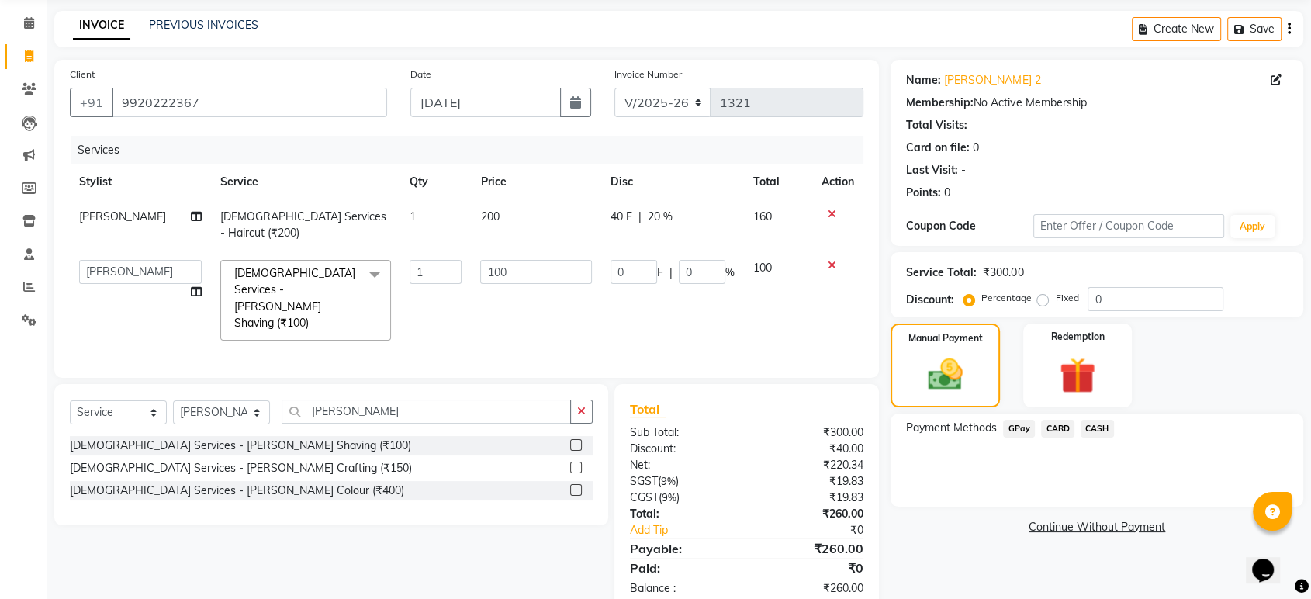
scroll to position [55, 0]
click at [699, 261] on input "0" at bounding box center [702, 273] width 47 height 24
type input "20"
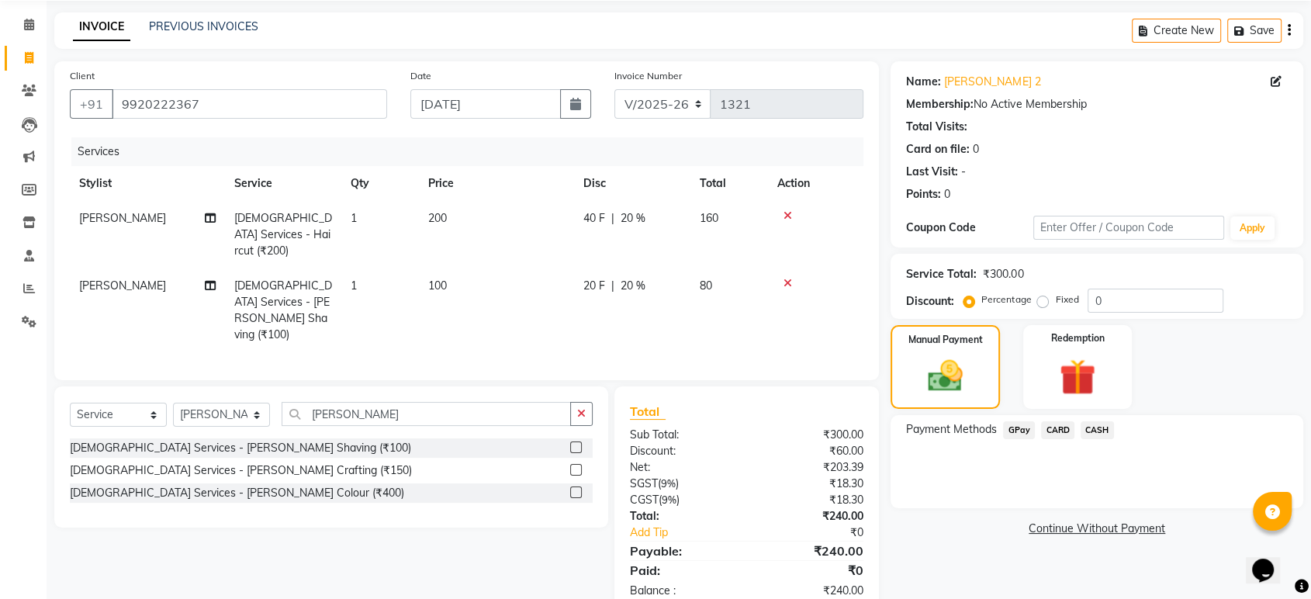
click at [651, 296] on td "20 F | 20 %" at bounding box center [632, 310] width 116 height 84
select select "64437"
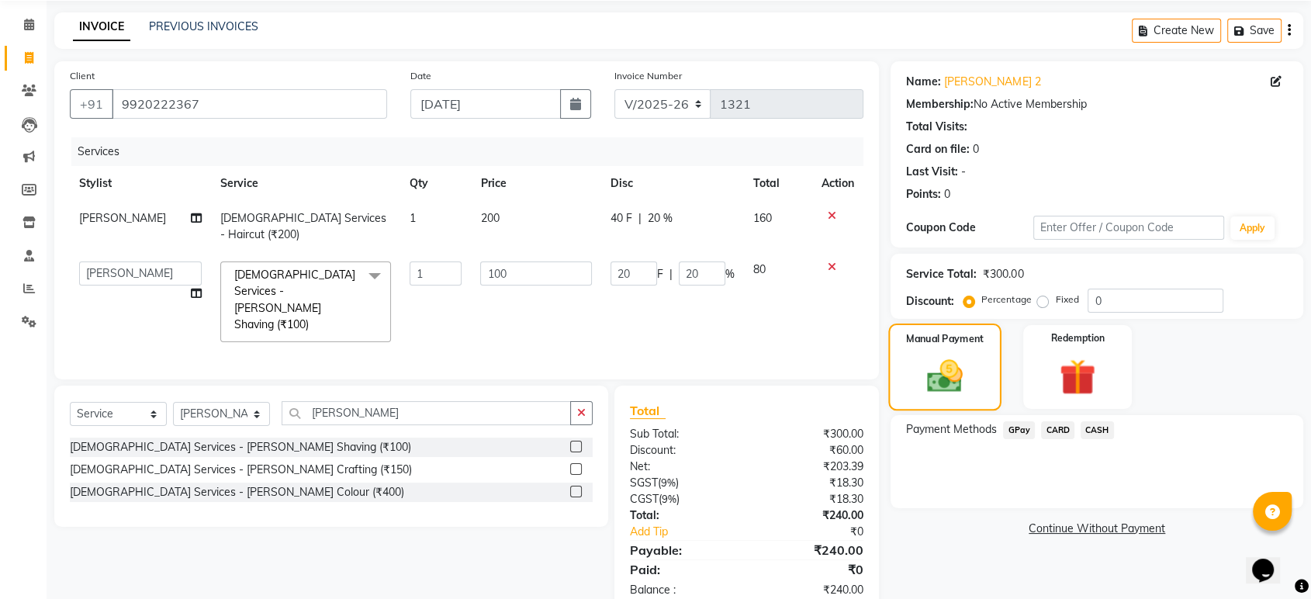
click at [938, 384] on img at bounding box center [945, 375] width 58 height 41
click at [1018, 426] on span "GPay" at bounding box center [1019, 430] width 32 height 18
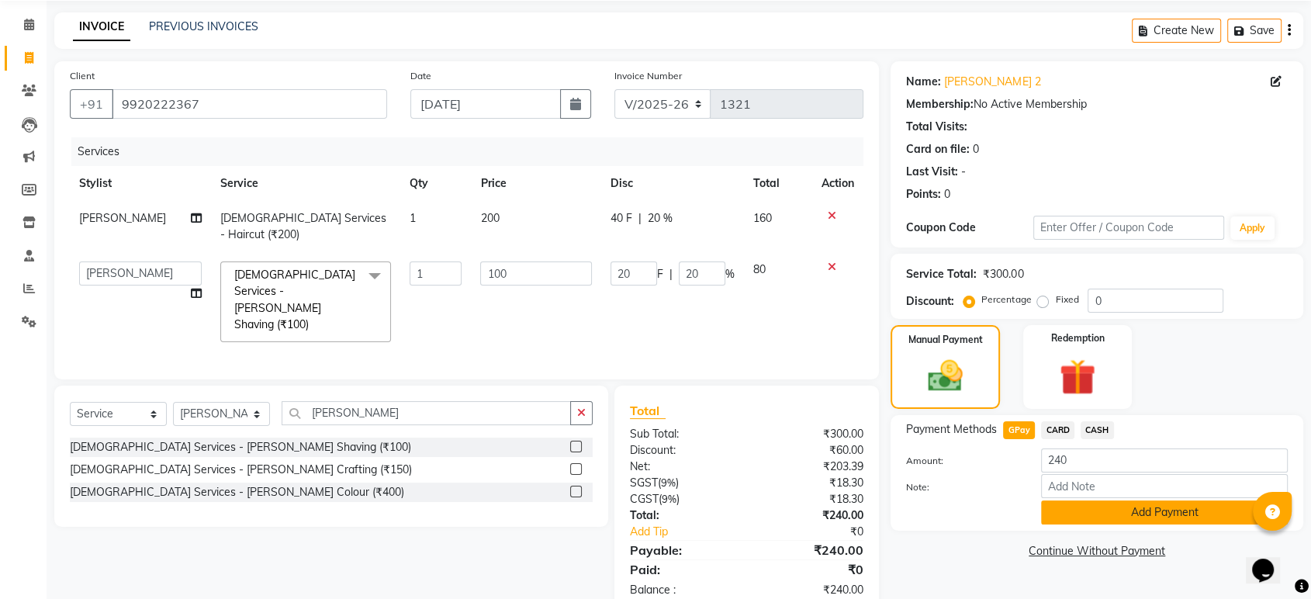
click at [1171, 515] on button "Add Payment" at bounding box center [1164, 512] width 247 height 24
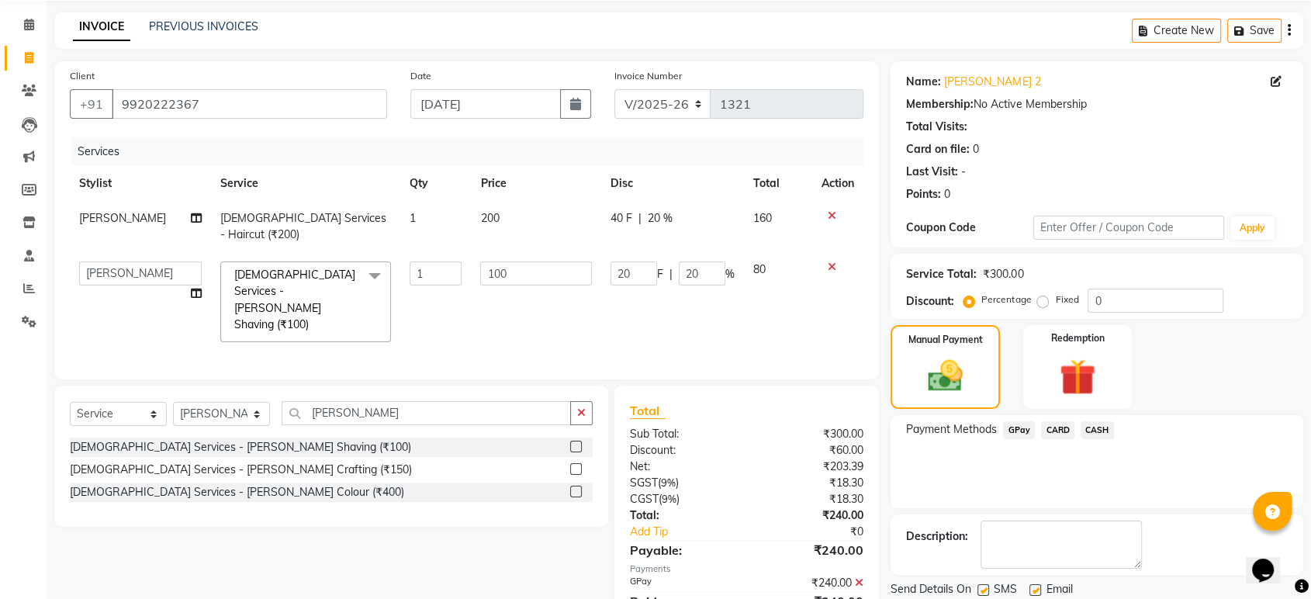
scroll to position [105, 0]
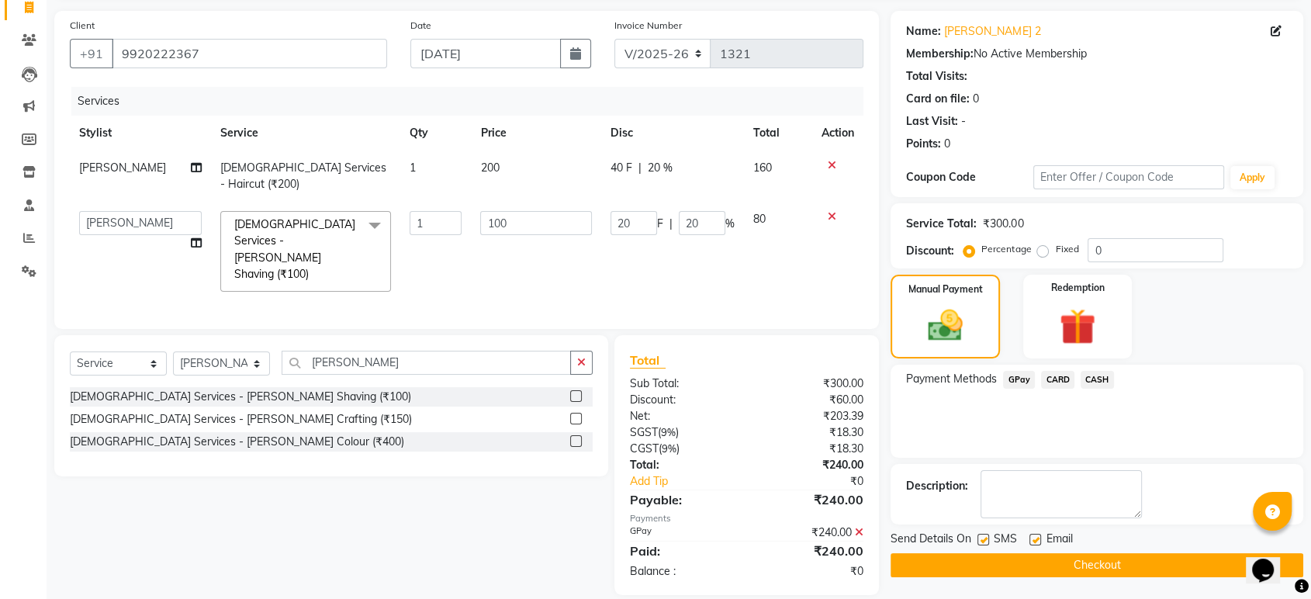
click at [1123, 563] on button "Checkout" at bounding box center [1096, 565] width 413 height 24
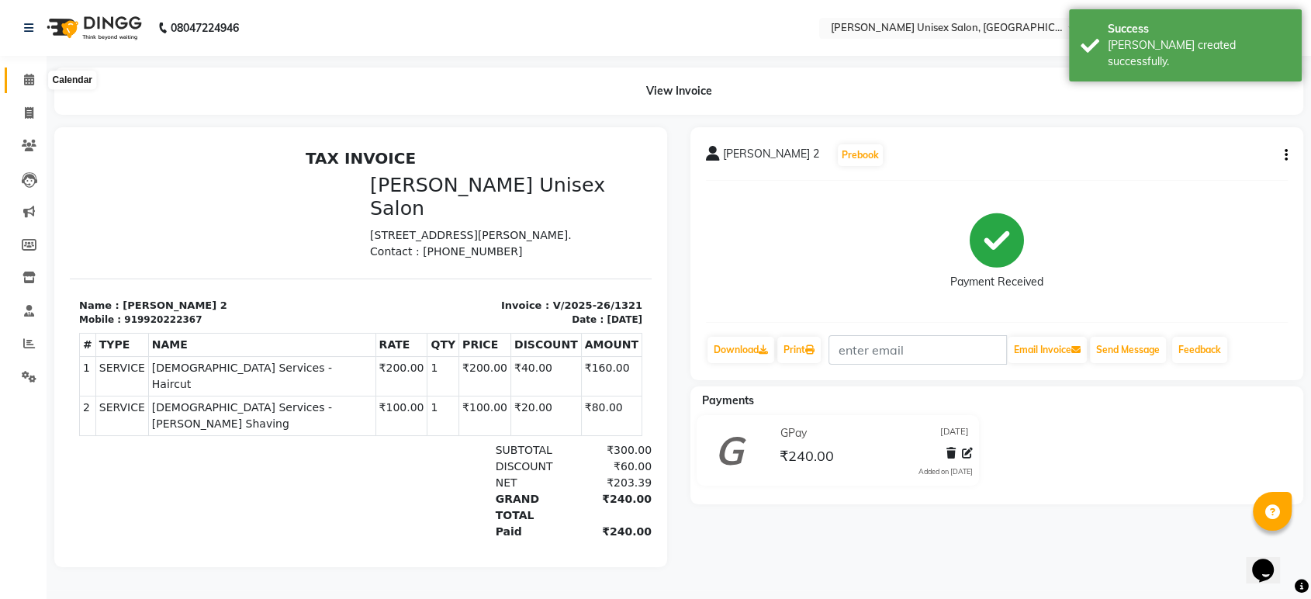
click at [26, 79] on icon at bounding box center [29, 80] width 10 height 12
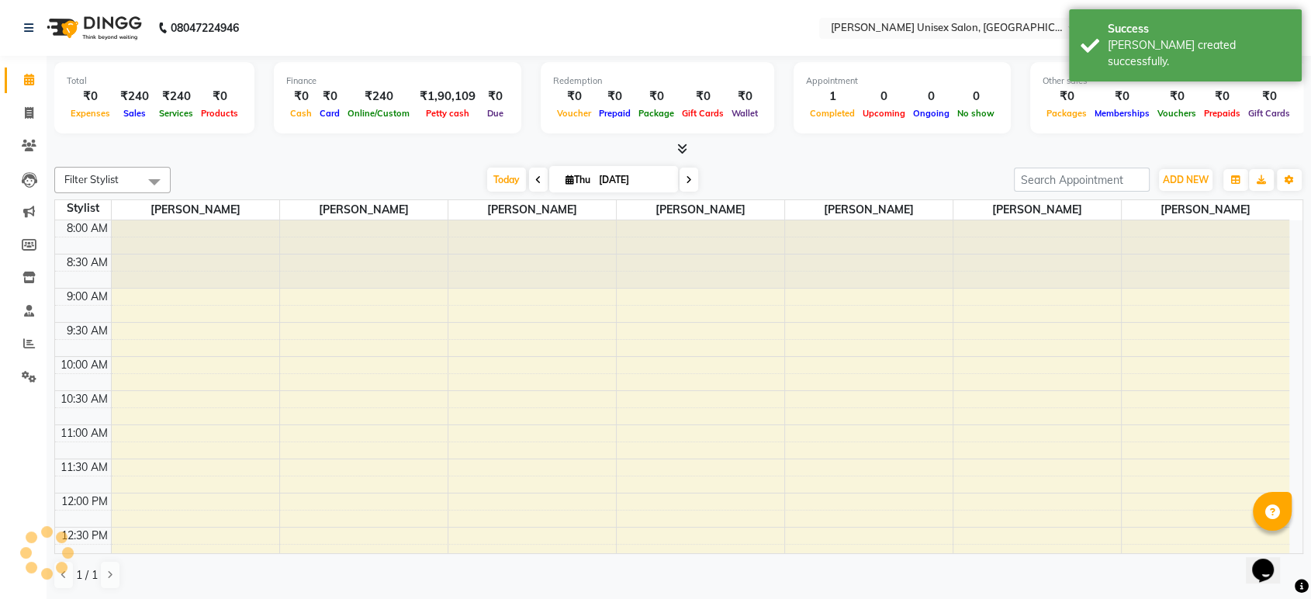
scroll to position [476, 0]
